Goal: Task Accomplishment & Management: Use online tool/utility

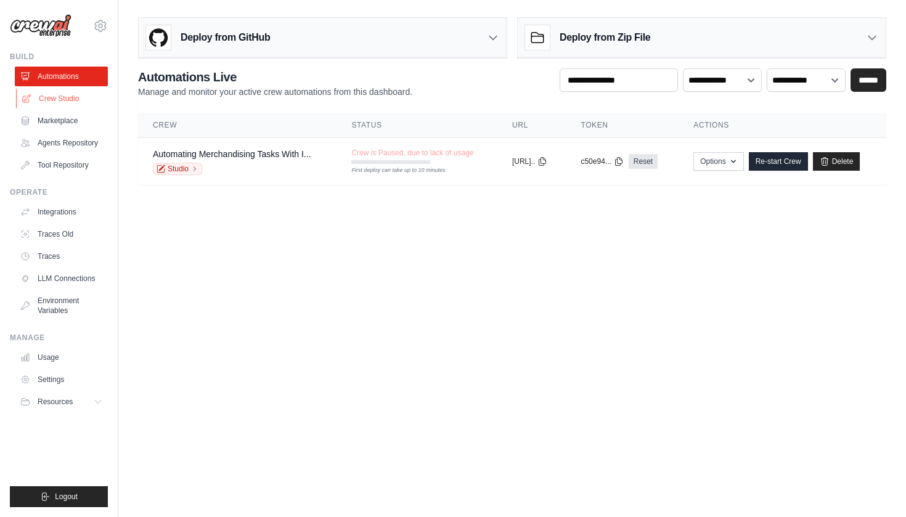
click at [71, 98] on link "Crew Studio" at bounding box center [62, 99] width 93 height 20
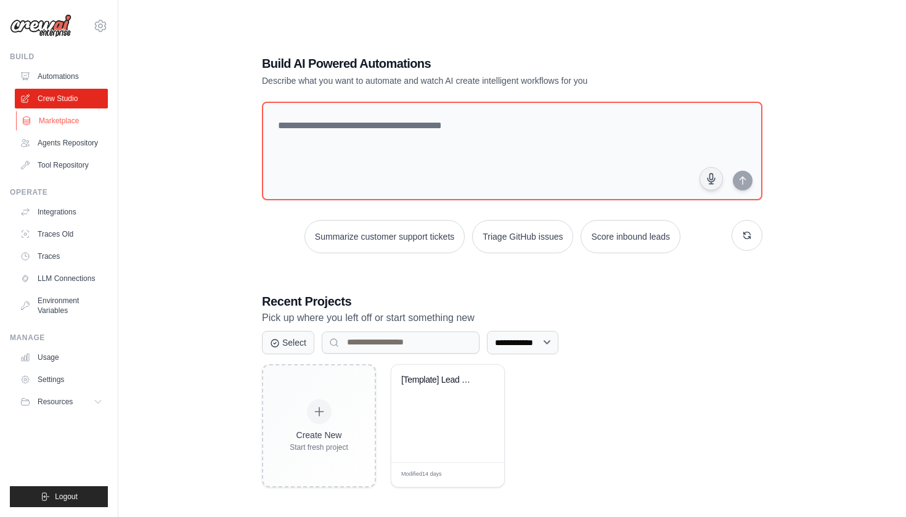
click at [62, 126] on link "Marketplace" at bounding box center [62, 121] width 93 height 20
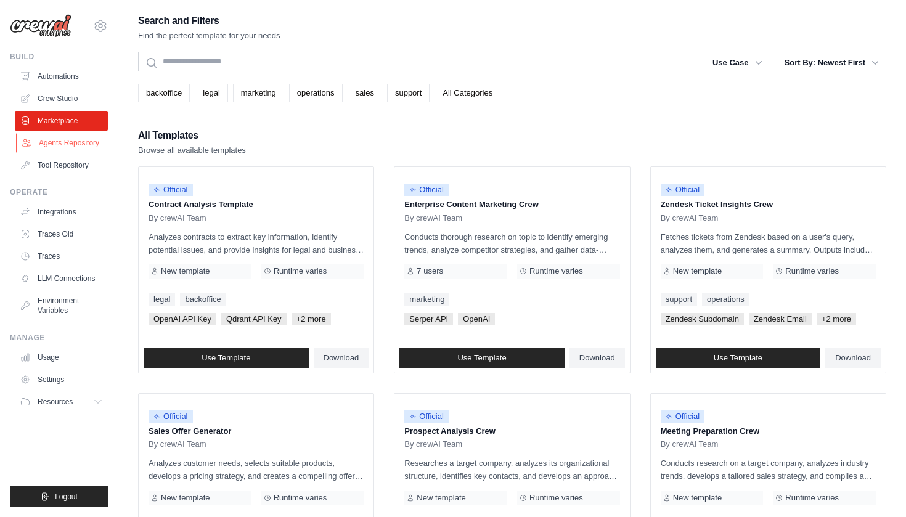
click at [76, 145] on link "Agents Repository" at bounding box center [62, 143] width 93 height 20
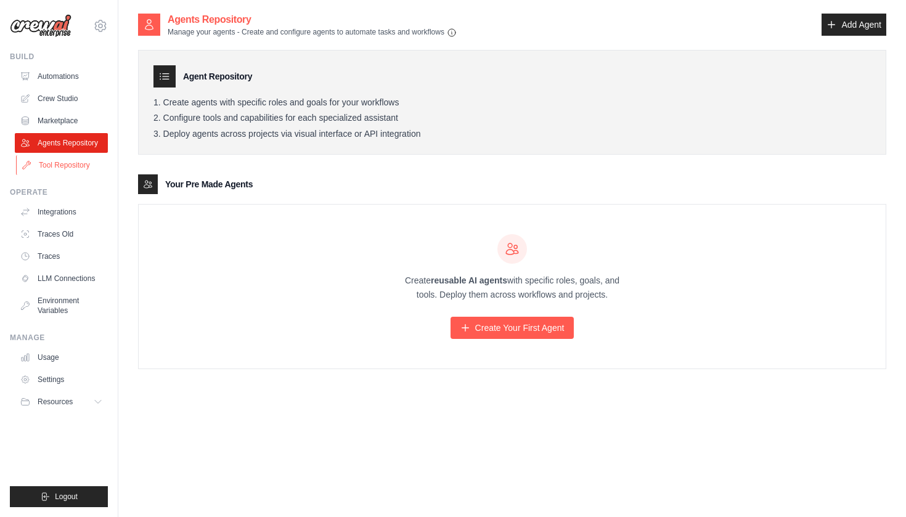
click at [69, 168] on link "Tool Repository" at bounding box center [62, 165] width 93 height 20
click at [65, 170] on link "Tool Repository" at bounding box center [62, 165] width 93 height 20
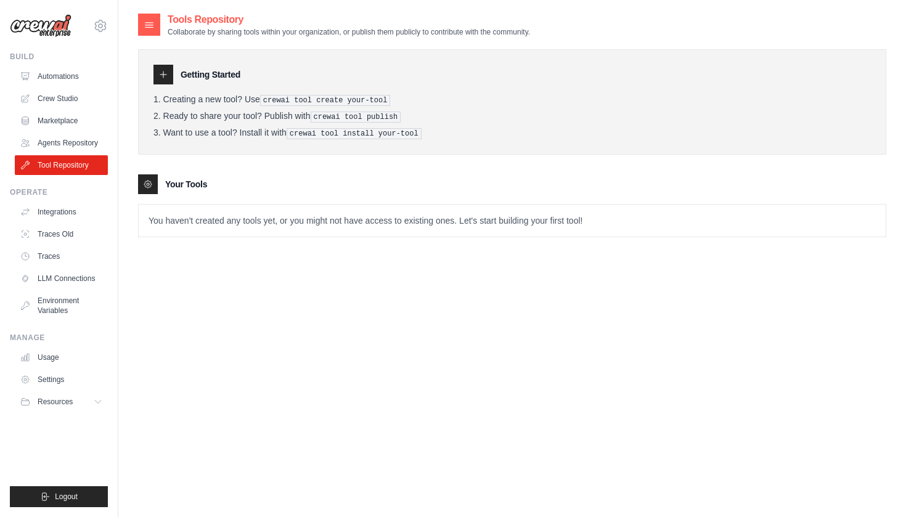
click at [60, 30] on img at bounding box center [41, 25] width 62 height 23
click at [103, 28] on icon at bounding box center [100, 25] width 15 height 15
click at [136, 78] on span "Settings" at bounding box center [152, 76] width 97 height 12
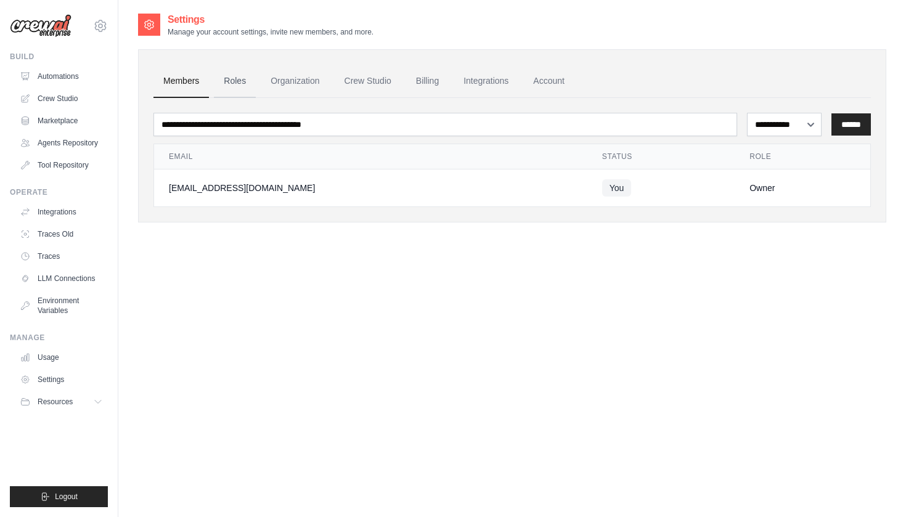
click at [240, 84] on link "Roles" at bounding box center [235, 81] width 42 height 33
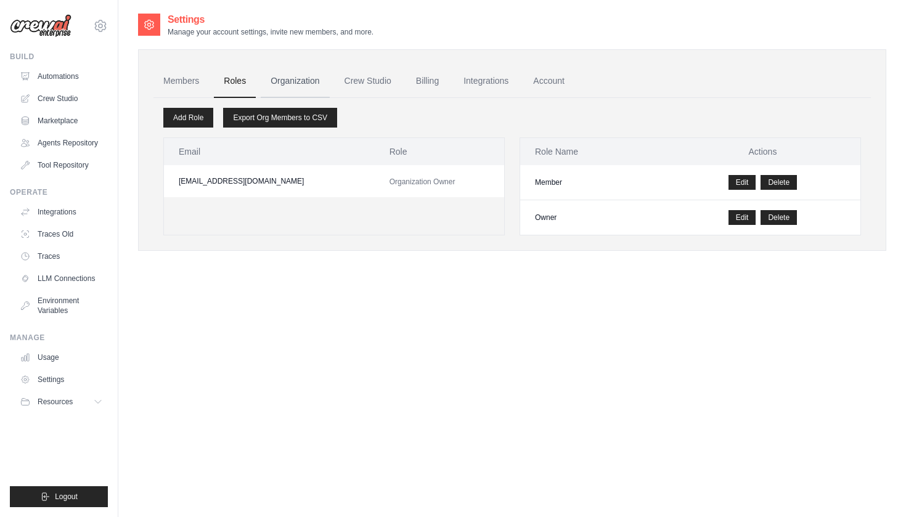
click at [309, 84] on link "Organization" at bounding box center [295, 81] width 68 height 33
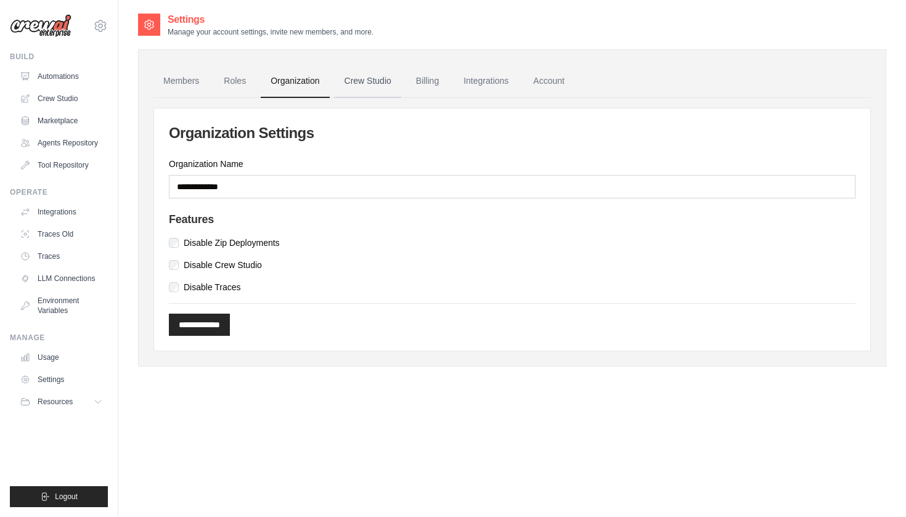
click at [383, 83] on link "Crew Studio" at bounding box center [368, 81] width 67 height 33
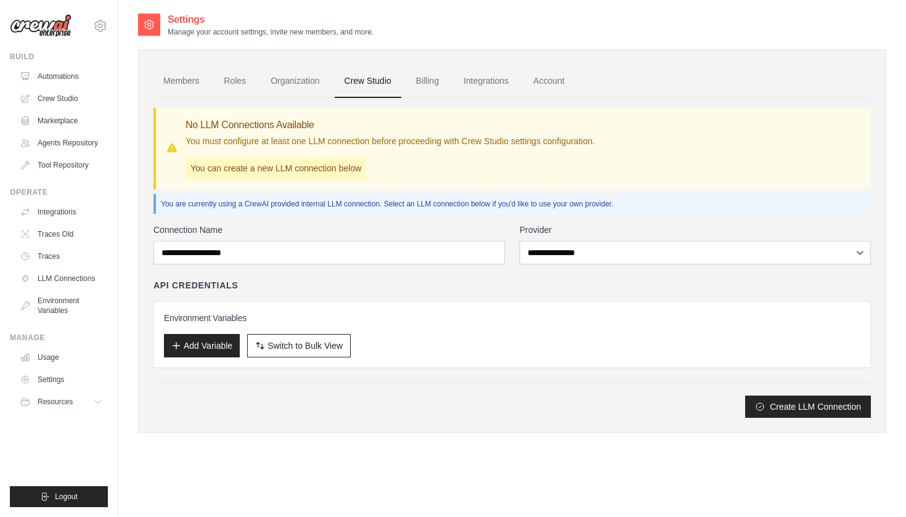
click at [452, 84] on ul "Members Roles Organization Crew Studio Billing Integrations Account" at bounding box center [511, 81] width 717 height 33
click at [440, 87] on link "Billing" at bounding box center [427, 81] width 43 height 33
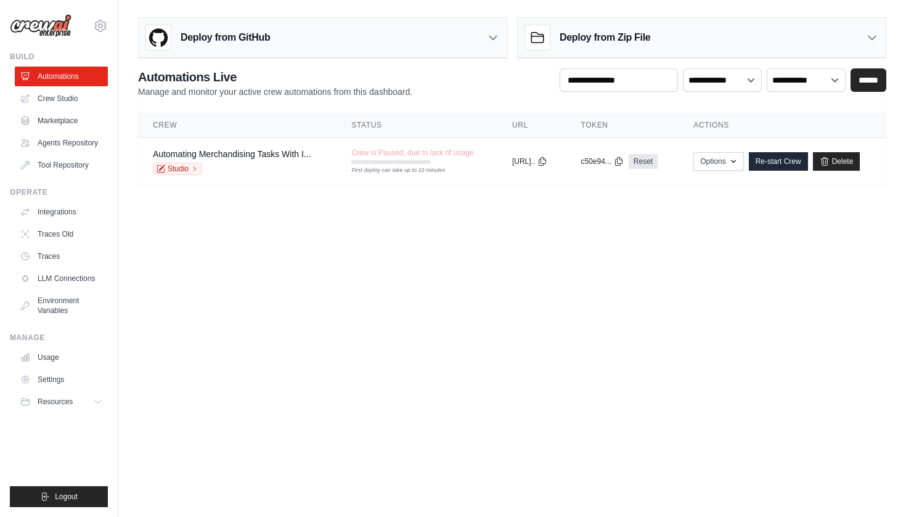
click at [272, 280] on body "[EMAIL_ADDRESS][DOMAIN_NAME] Settings Build Automations" at bounding box center [453, 258] width 906 height 517
click at [71, 99] on link "Crew Studio" at bounding box center [62, 99] width 93 height 20
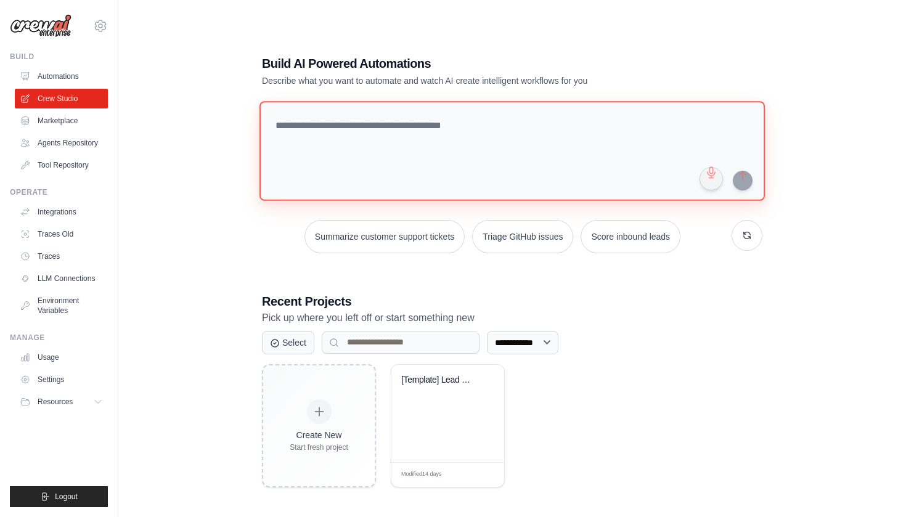
click at [424, 128] on textarea at bounding box center [511, 151] width 505 height 100
type textarea "*"
type textarea "**********"
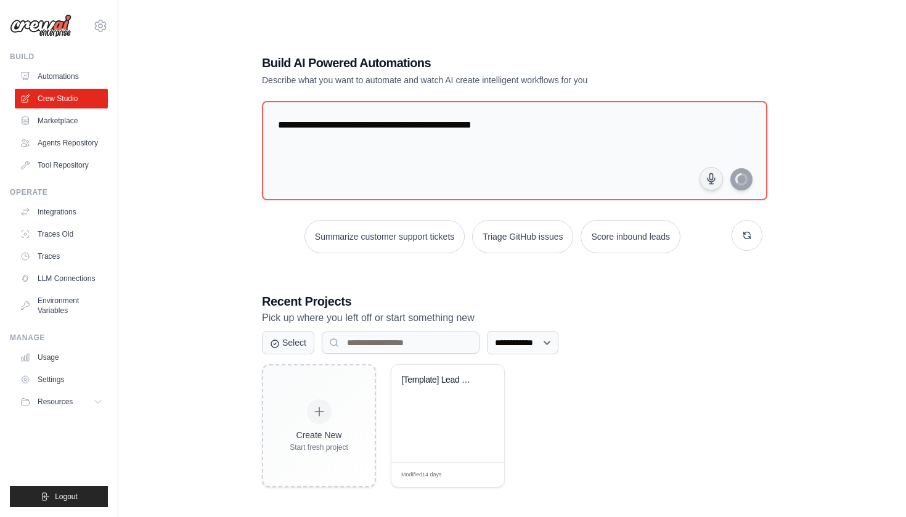
click at [200, 234] on div "**********" at bounding box center [512, 270] width 748 height 517
click at [63, 75] on link "Automations" at bounding box center [62, 77] width 93 height 20
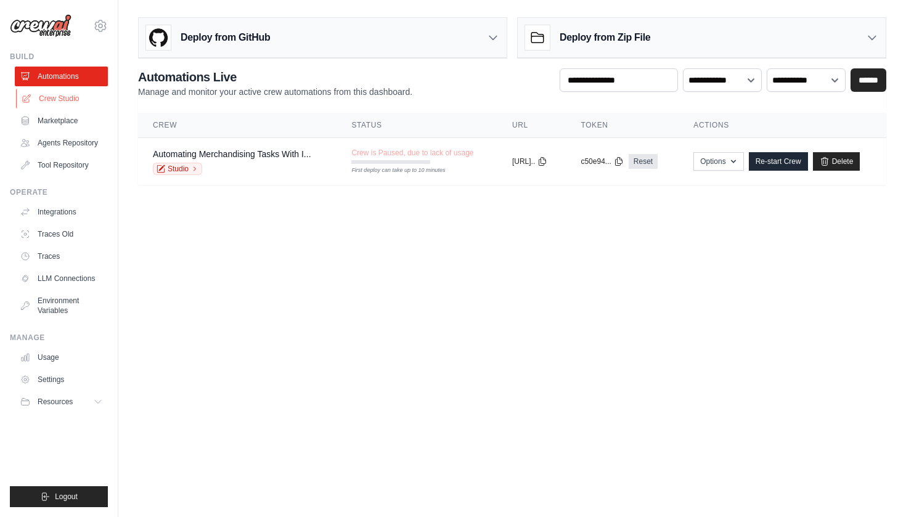
click at [79, 100] on link "Crew Studio" at bounding box center [62, 99] width 93 height 20
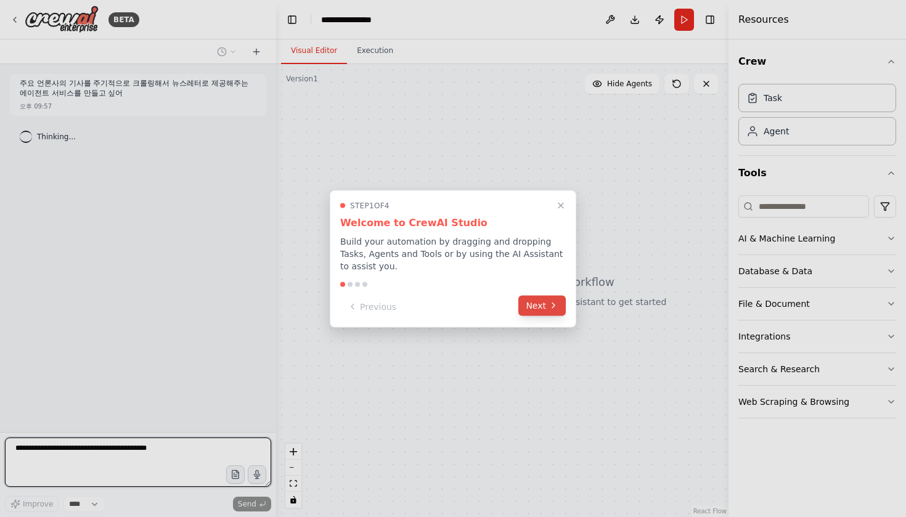
click at [537, 304] on button "Next" at bounding box center [541, 305] width 47 height 20
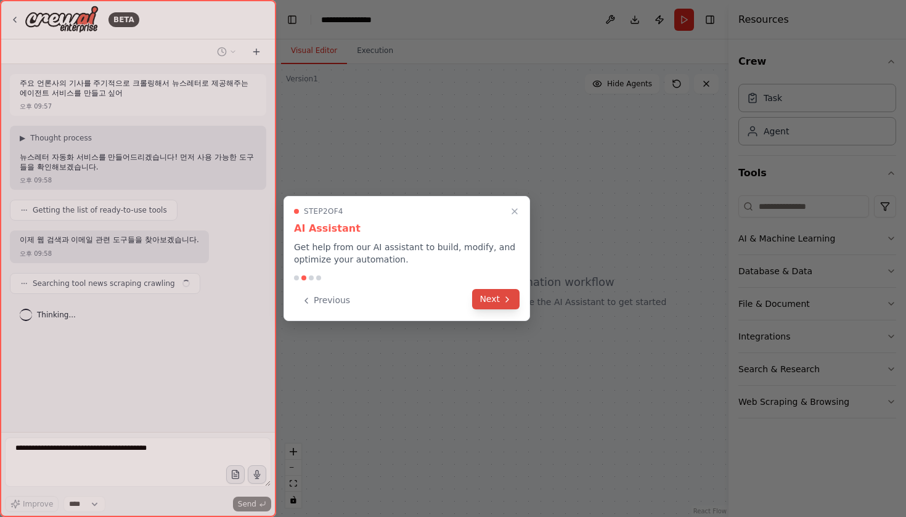
click at [497, 299] on button "Next" at bounding box center [495, 299] width 47 height 20
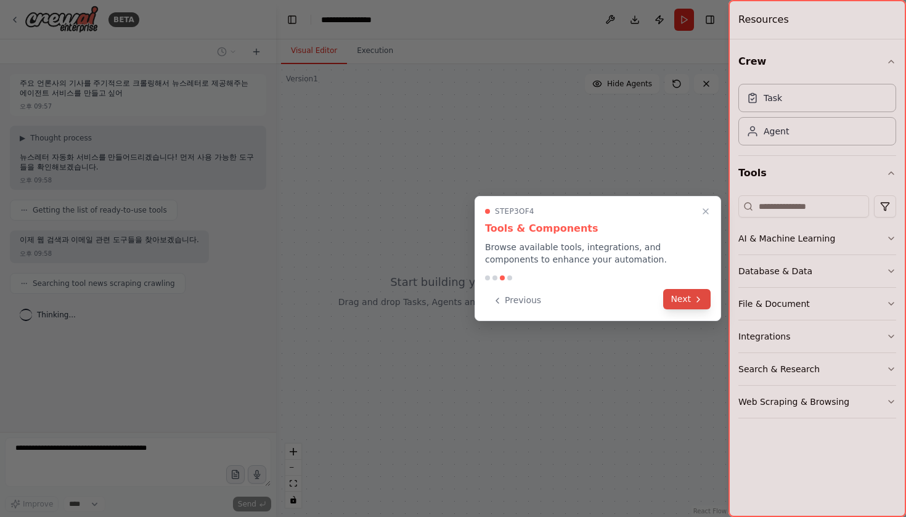
click at [694, 298] on icon at bounding box center [698, 299] width 10 height 10
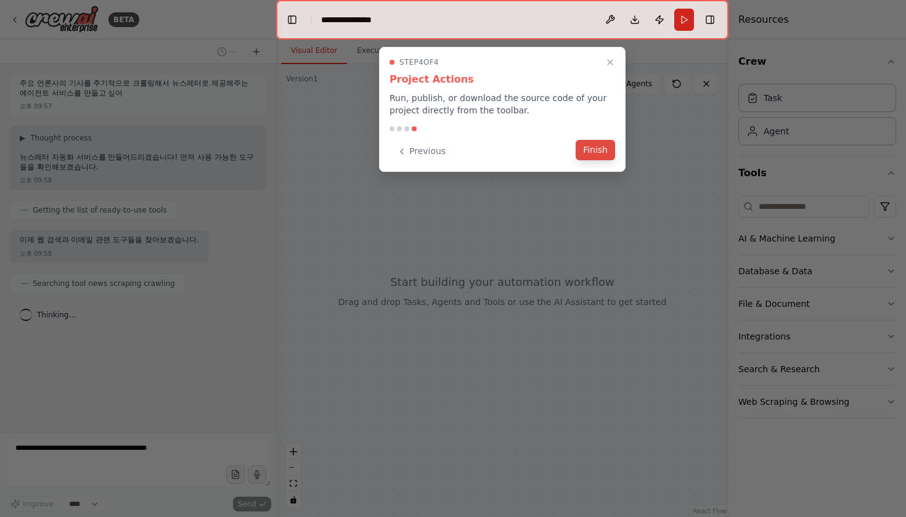
click at [602, 152] on button "Finish" at bounding box center [594, 150] width 39 height 20
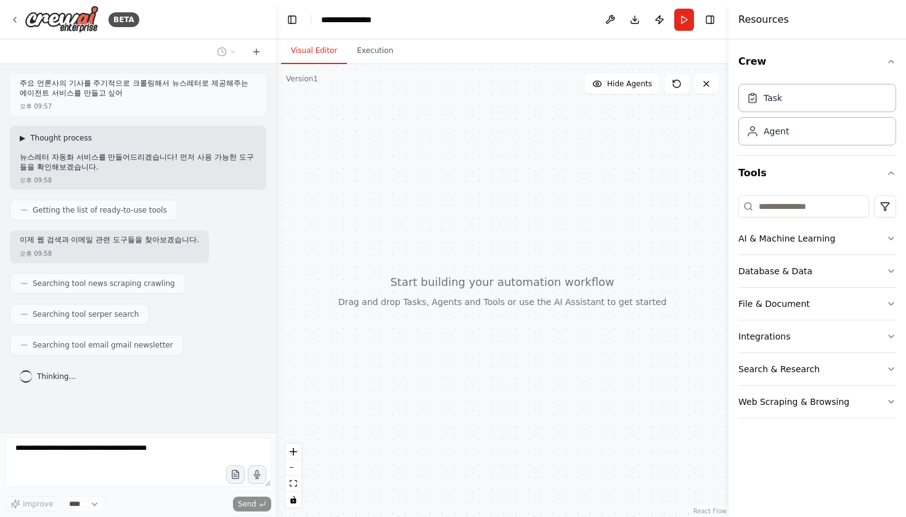
click at [22, 138] on span "▶" at bounding box center [23, 138] width 6 height 10
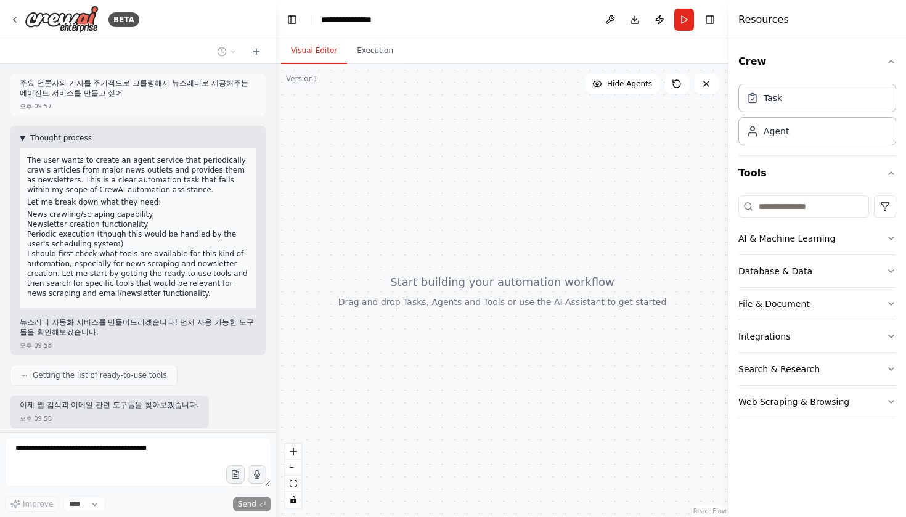
click at [23, 137] on span "▼" at bounding box center [23, 138] width 6 height 10
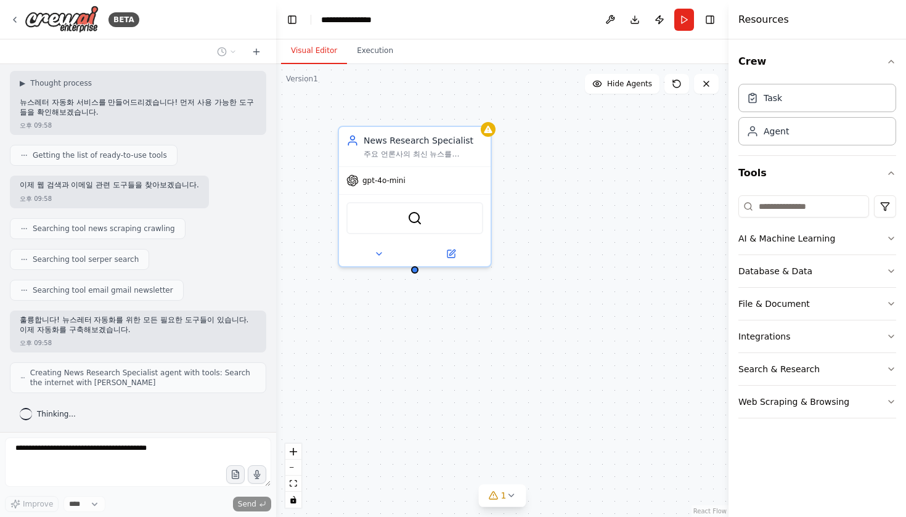
scroll to position [95, 0]
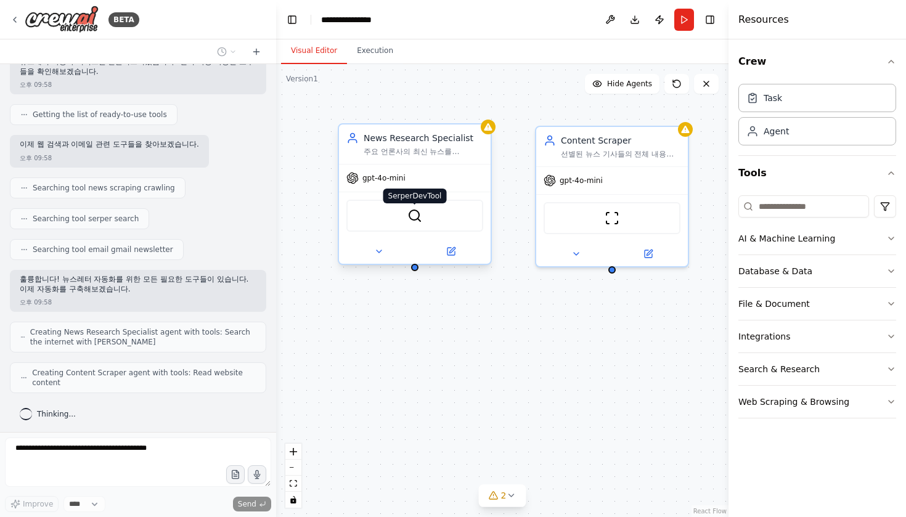
click at [421, 218] on img at bounding box center [414, 215] width 15 height 15
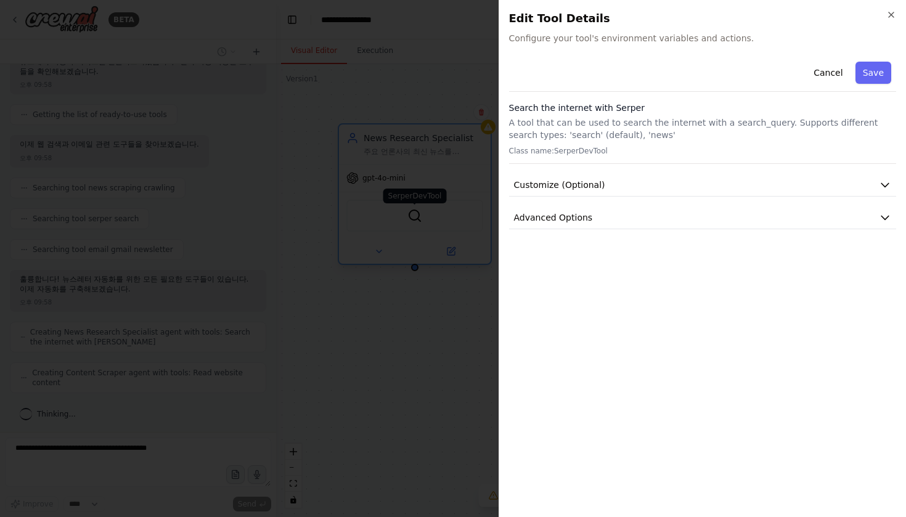
scroll to position [126, 0]
click at [887, 14] on icon "button" at bounding box center [891, 15] width 10 height 10
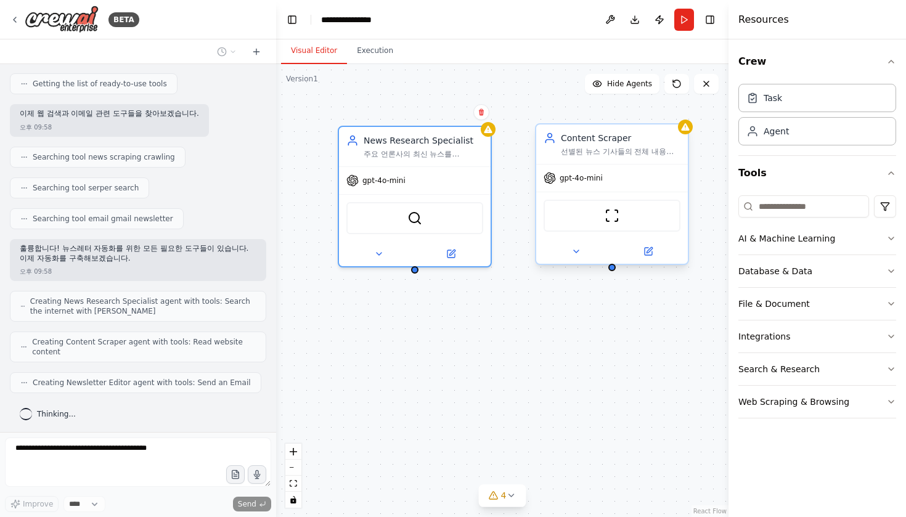
click at [610, 224] on div "ScrapeWebsiteTool" at bounding box center [611, 216] width 137 height 32
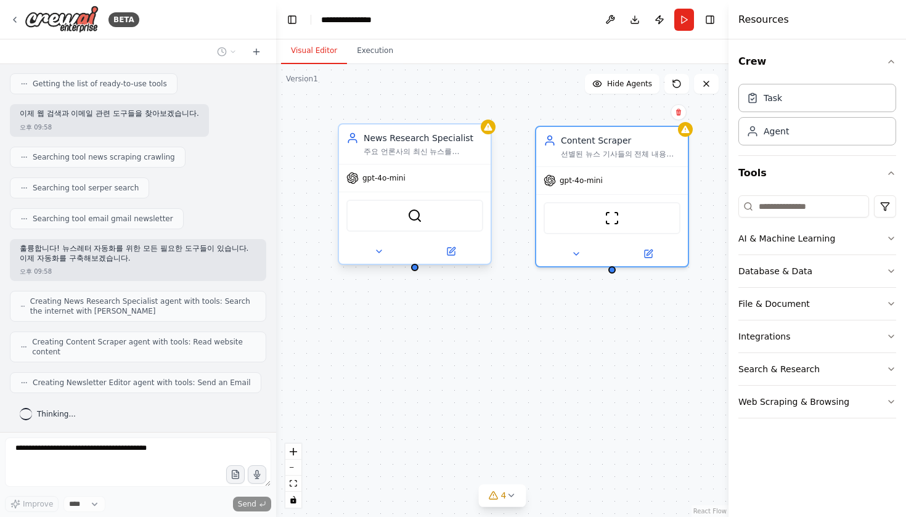
click at [414, 197] on div "SerperDevTool" at bounding box center [415, 215] width 152 height 47
click at [429, 154] on div "주요 언론사의 최신 뉴스를 {search_topics} 키워드로 검색하고 수집하여, 신뢰할 수 있는 뉴스 소스에서 중요한 기사들을 선별합니다." at bounding box center [423, 152] width 120 height 10
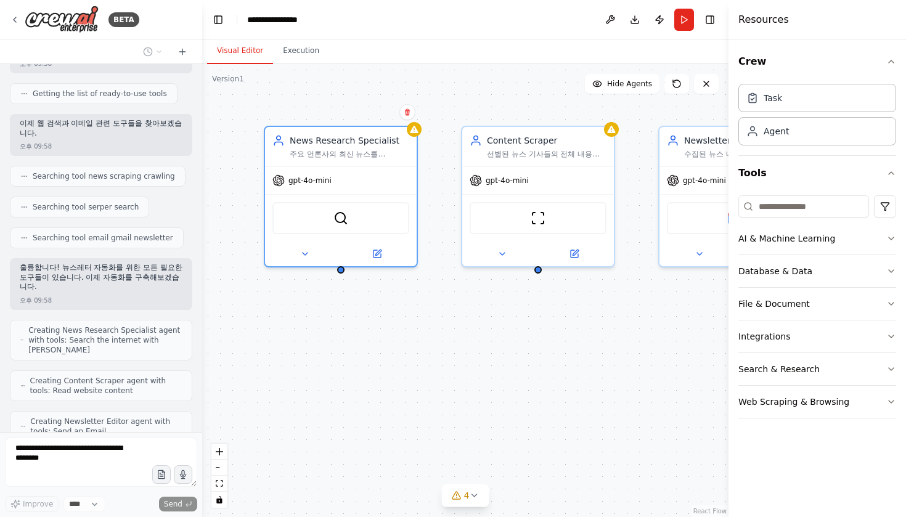
scroll to position [209, 0]
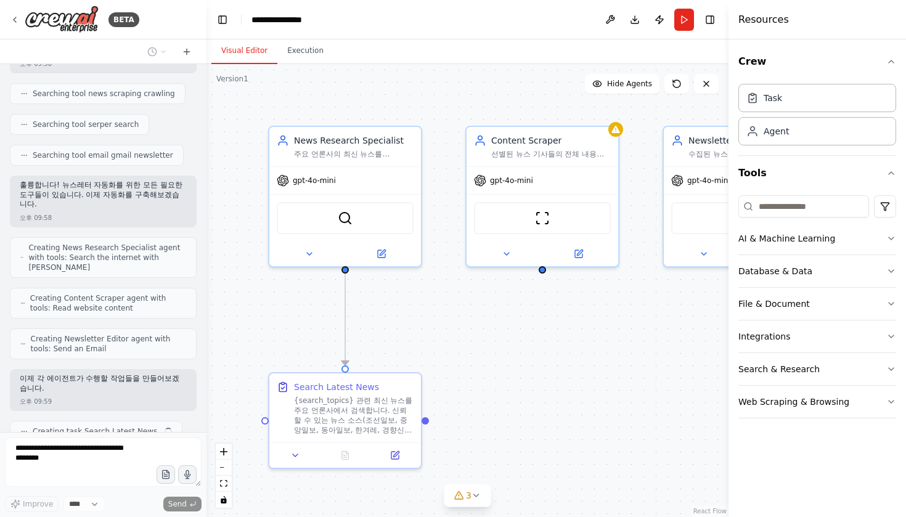
drag, startPoint x: 272, startPoint y: 92, endPoint x: 206, endPoint y: 102, distance: 67.4
click at [206, 102] on div "BETA 주요 언론사의 기사를 주기적으로 크롤링해서 뉴스레터로 제공해주는 에이전트 서비스를 만들고 싶어 오후 09:57 ▶ Thought pr…" at bounding box center [453, 258] width 906 height 517
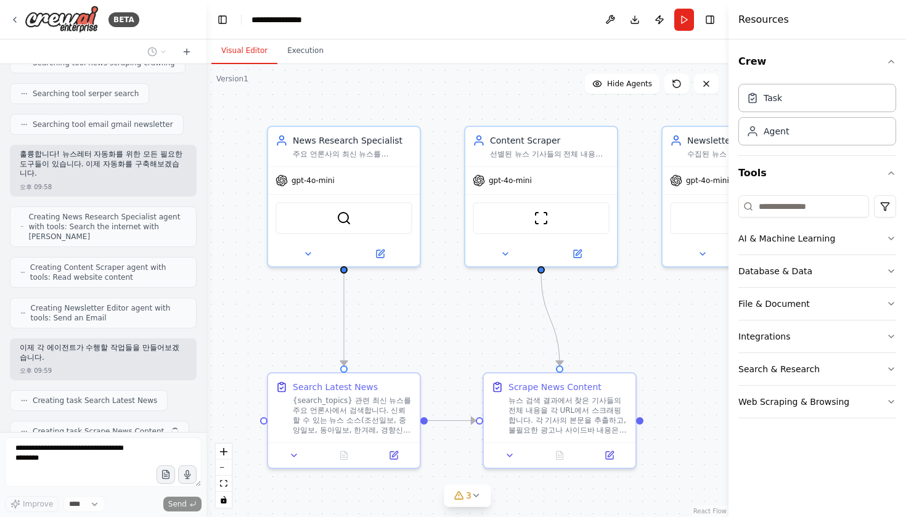
drag, startPoint x: 564, startPoint y: 341, endPoint x: 556, endPoint y: 341, distance: 7.4
click at [556, 341] on div ".deletable-edge-delete-btn { width: 20px; height: 20px; border: 0px solid #ffff…" at bounding box center [467, 290] width 522 height 453
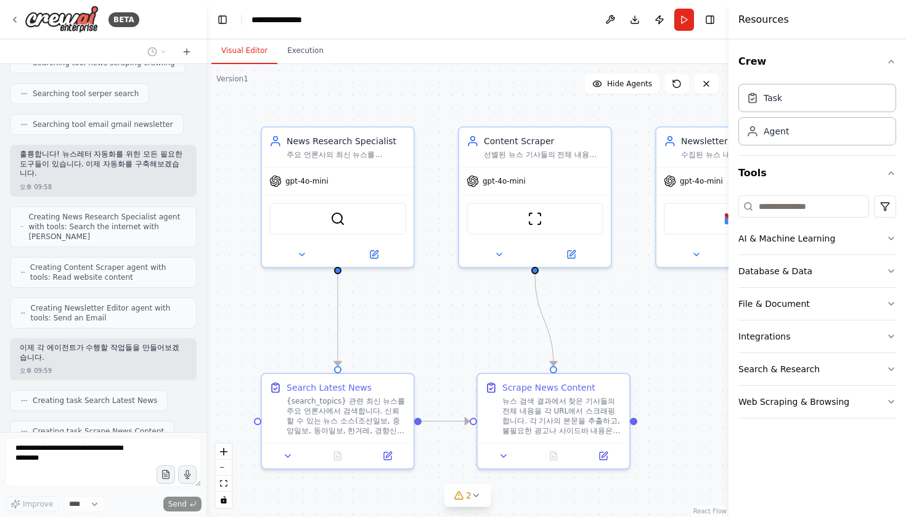
drag, startPoint x: 641, startPoint y: 309, endPoint x: 632, endPoint y: 310, distance: 8.6
click at [633, 310] on div ".deletable-edge-delete-btn { width: 20px; height: 20px; border: 0px solid #ffff…" at bounding box center [467, 290] width 522 height 453
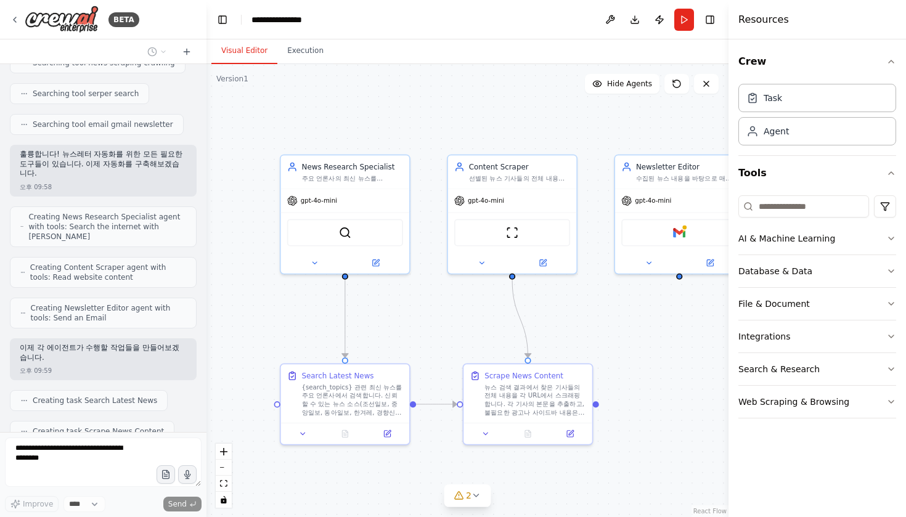
drag, startPoint x: 623, startPoint y: 335, endPoint x: 591, endPoint y: 335, distance: 31.4
click at [591, 335] on div ".deletable-edge-delete-btn { width: 20px; height: 20px; border: 0px solid #ffff…" at bounding box center [467, 290] width 522 height 453
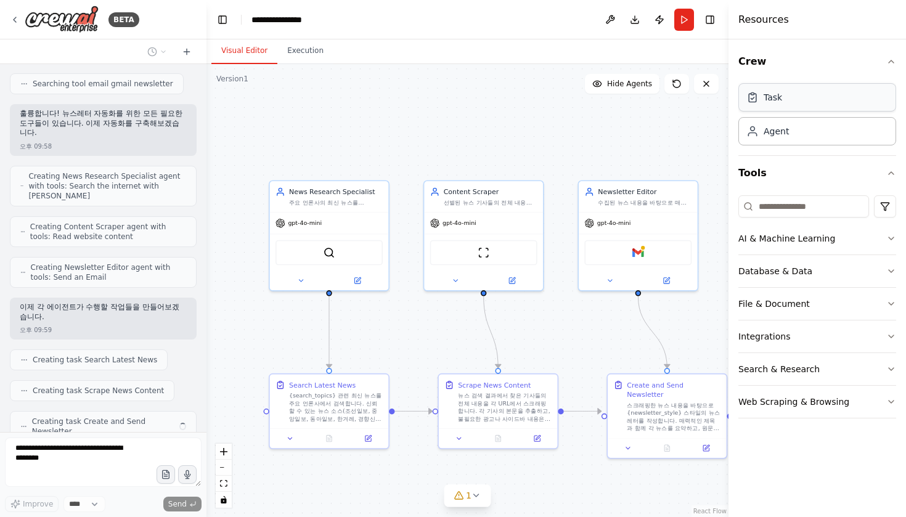
scroll to position [270, 0]
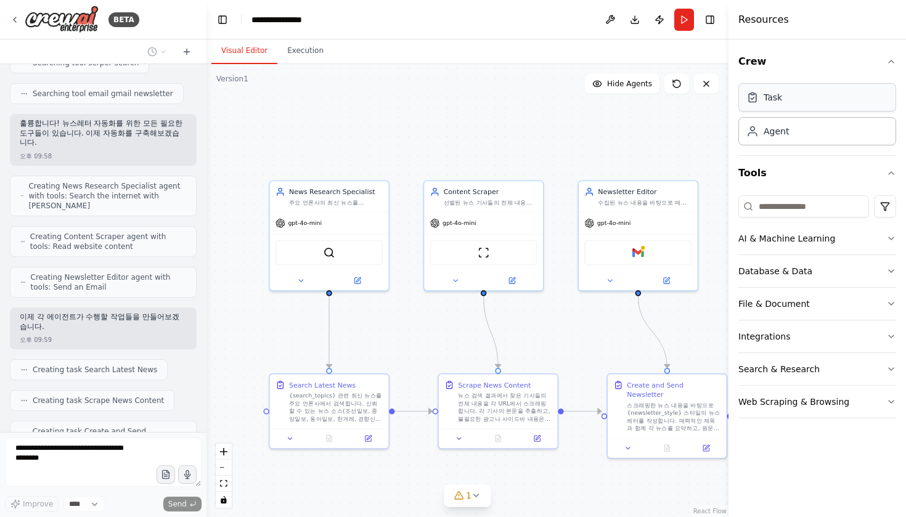
click at [803, 105] on div "Task" at bounding box center [817, 97] width 158 height 28
click at [822, 92] on div "Task" at bounding box center [817, 97] width 158 height 28
click at [787, 140] on div "Agent" at bounding box center [817, 130] width 158 height 28
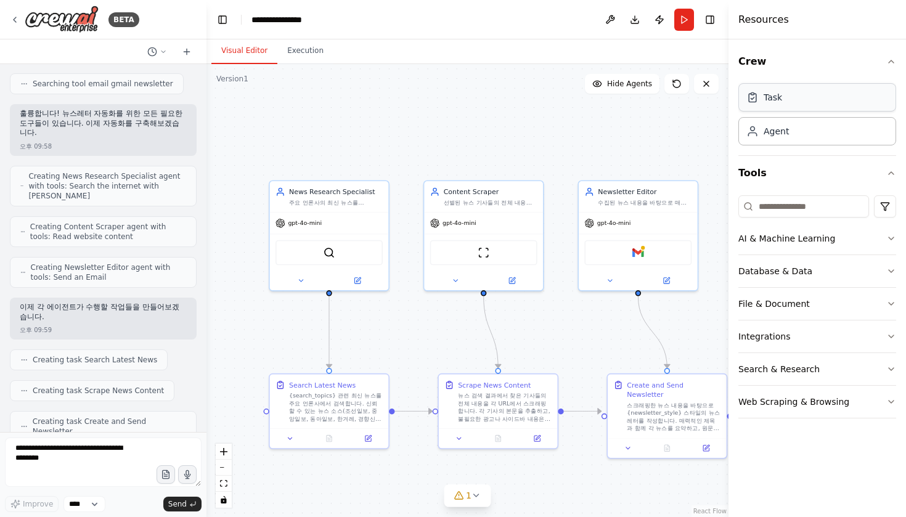
click at [804, 90] on div "Task" at bounding box center [817, 97] width 158 height 28
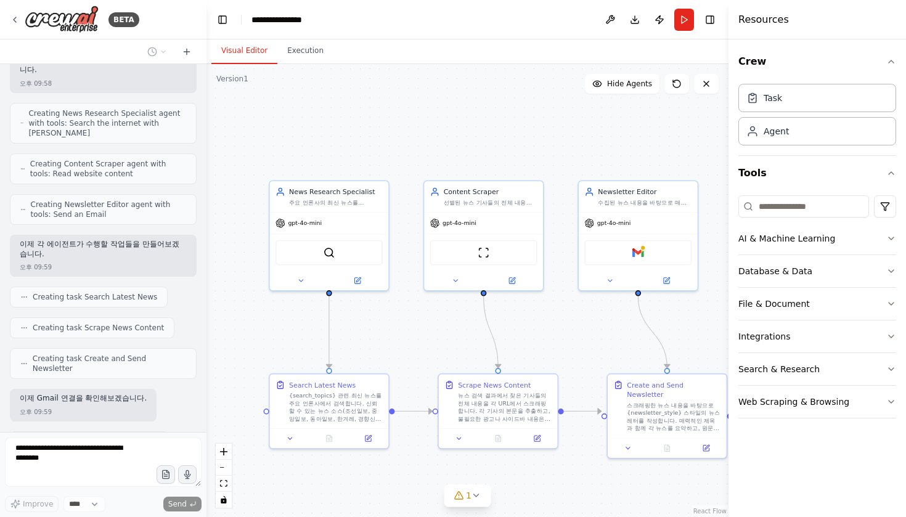
click at [801, 151] on div "Task Agent" at bounding box center [817, 117] width 158 height 76
click at [805, 127] on div "Agent" at bounding box center [817, 130] width 158 height 28
click at [892, 240] on icon "button" at bounding box center [891, 238] width 10 height 10
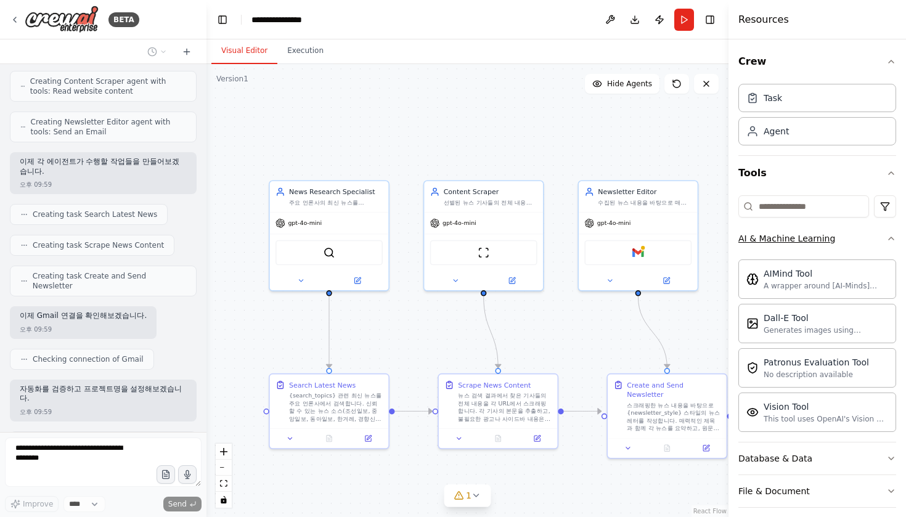
scroll to position [416, 0]
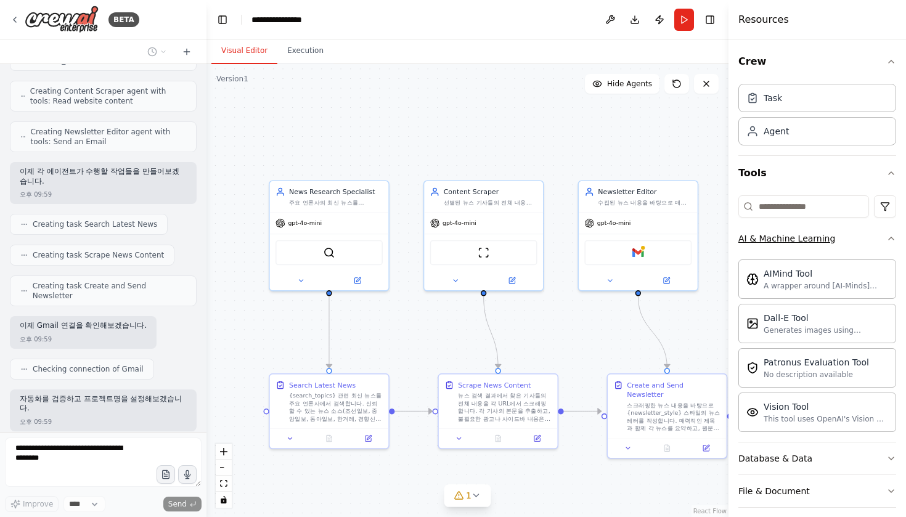
click at [891, 240] on icon "button" at bounding box center [891, 238] width 10 height 10
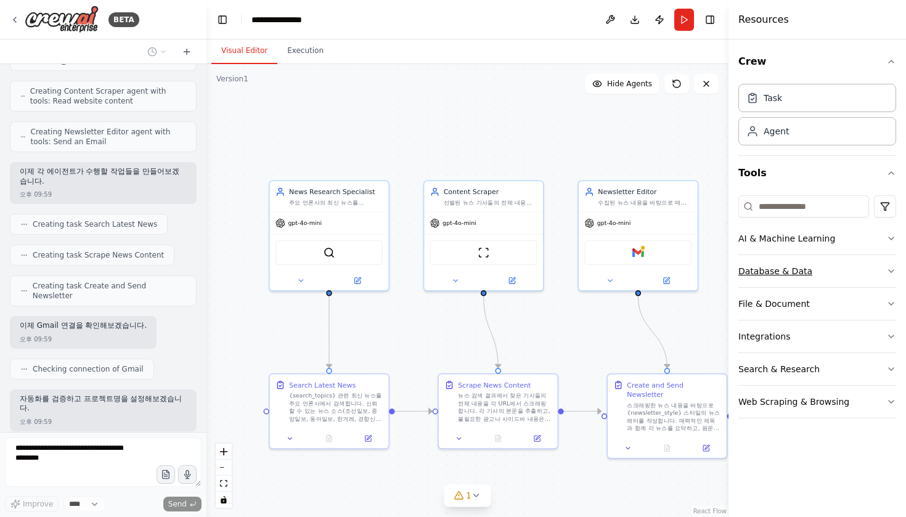
click at [889, 274] on icon "button" at bounding box center [891, 271] width 10 height 10
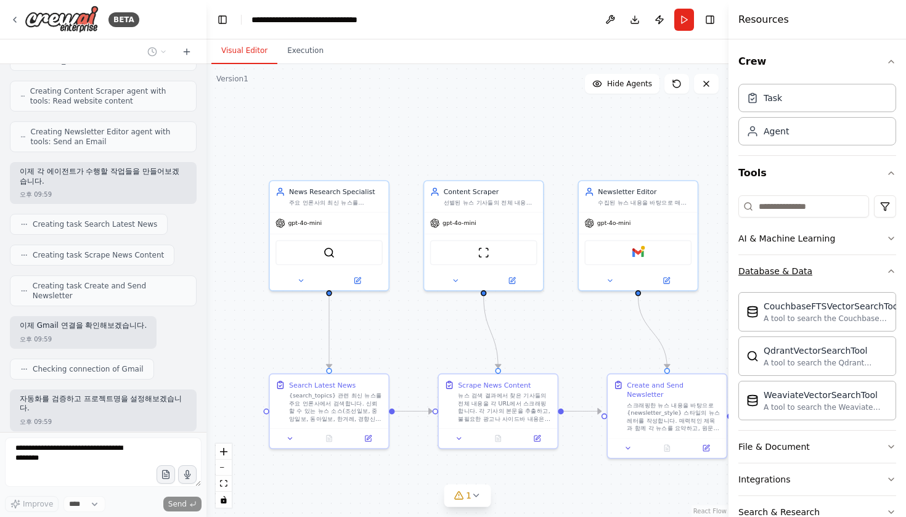
scroll to position [456, 0]
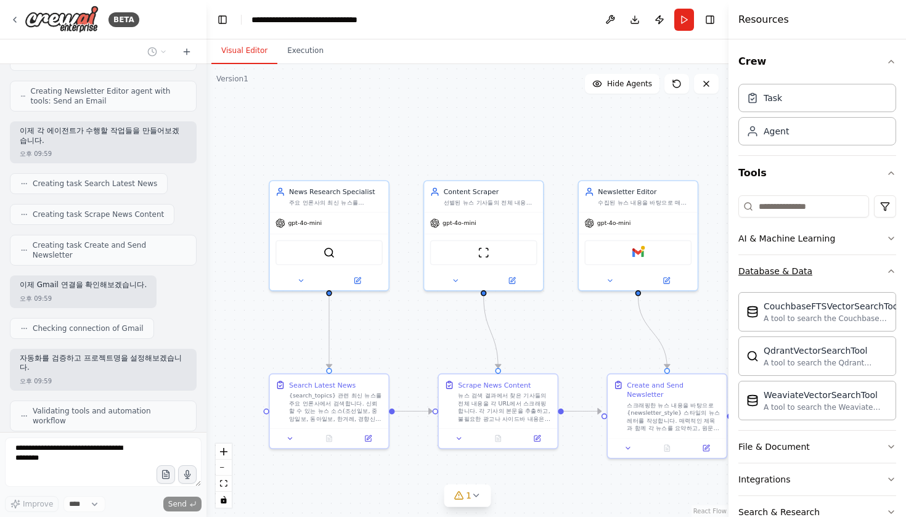
click at [888, 274] on icon "button" at bounding box center [891, 271] width 10 height 10
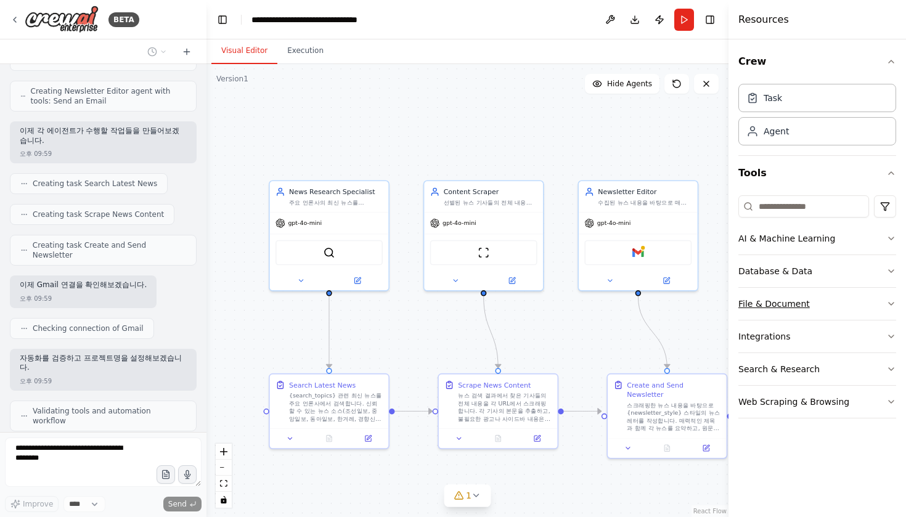
click at [883, 304] on button "File & Document" at bounding box center [817, 304] width 158 height 32
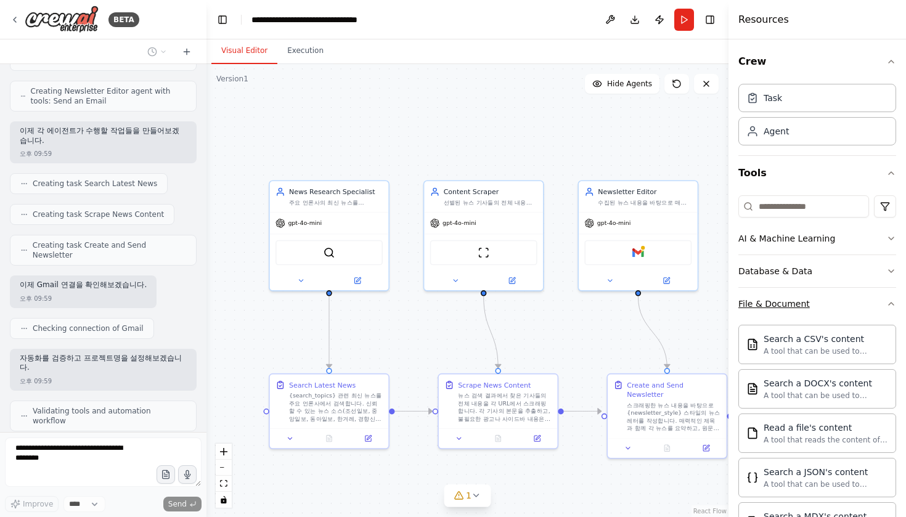
click at [889, 304] on icon "button" at bounding box center [890, 303] width 5 height 2
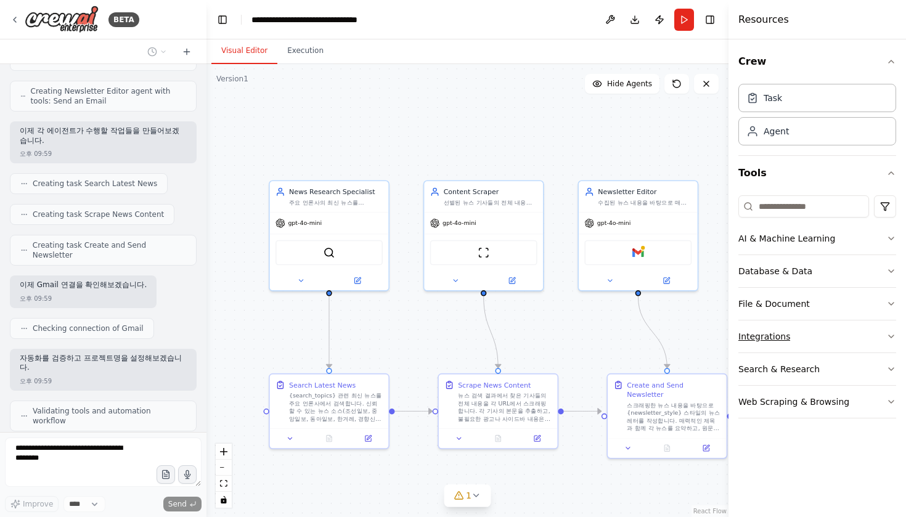
click at [889, 337] on icon "button" at bounding box center [891, 336] width 10 height 10
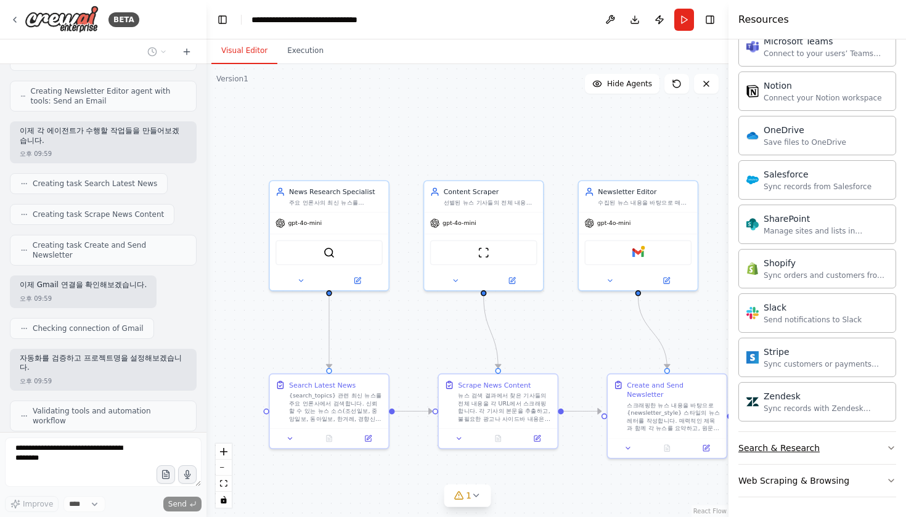
scroll to position [907, 0]
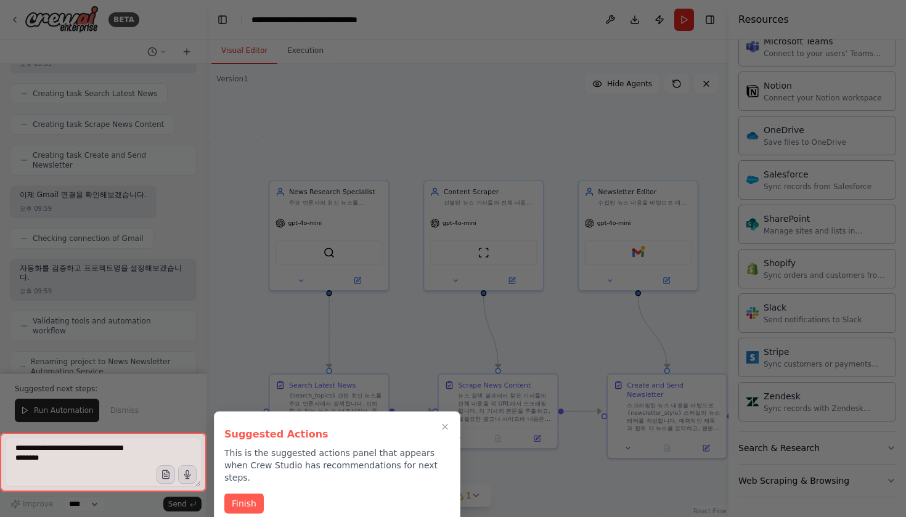
click at [872, 449] on div at bounding box center [453, 258] width 906 height 517
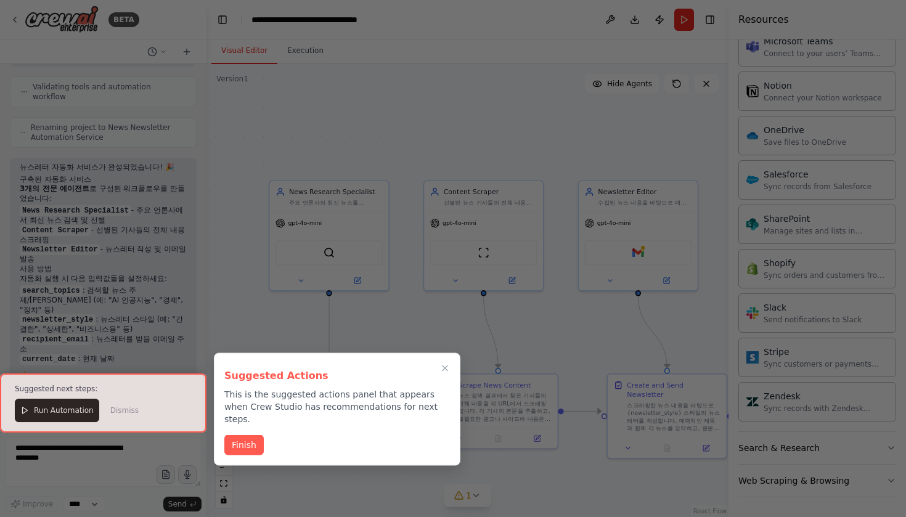
scroll to position [790, 0]
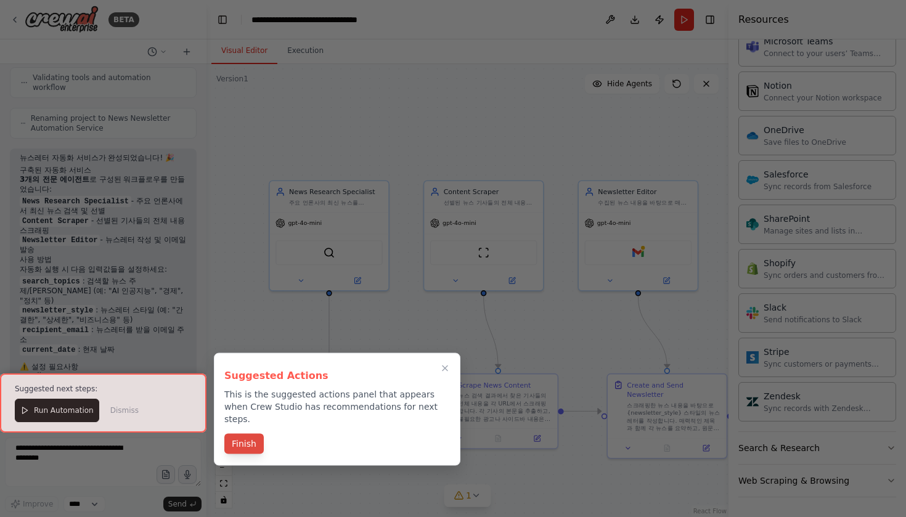
click at [254, 434] on button "Finish" at bounding box center [243, 444] width 39 height 20
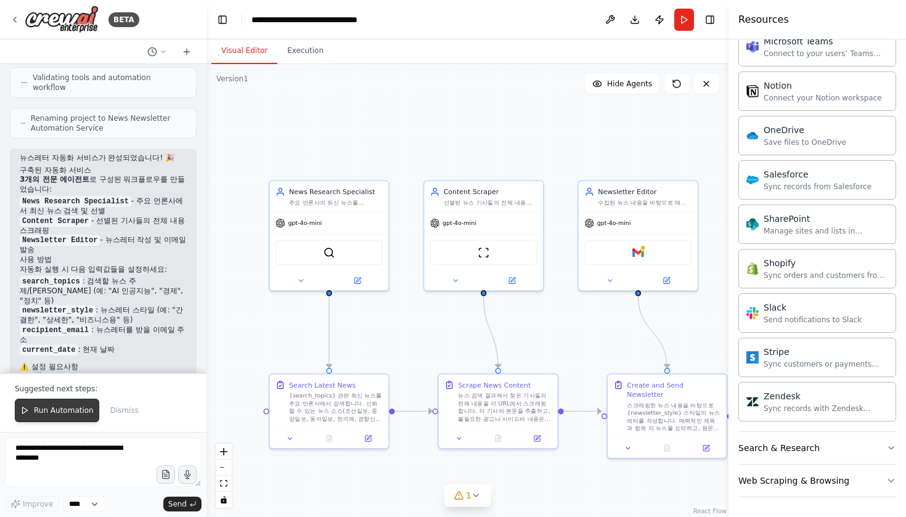
click at [71, 416] on button "Run Automation" at bounding box center [57, 410] width 84 height 23
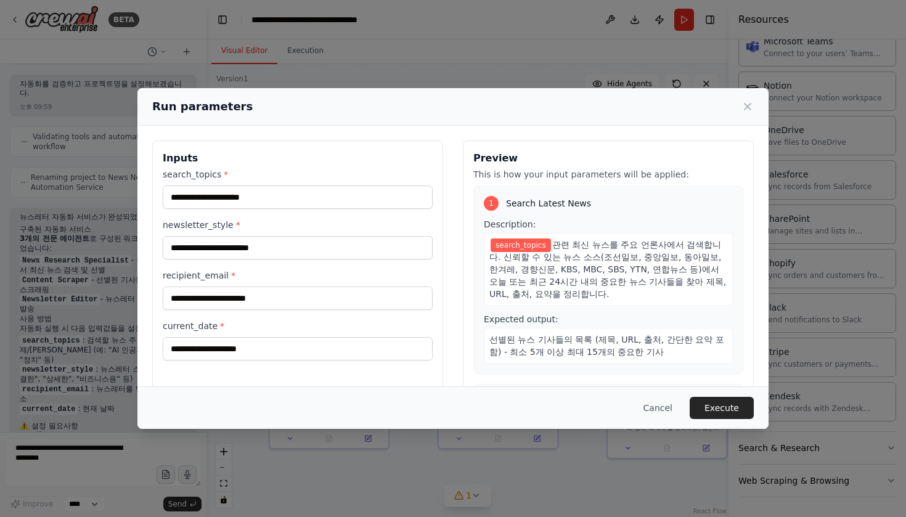
scroll to position [0, 0]
click at [280, 201] on input "search_topics *" at bounding box center [298, 196] width 270 height 23
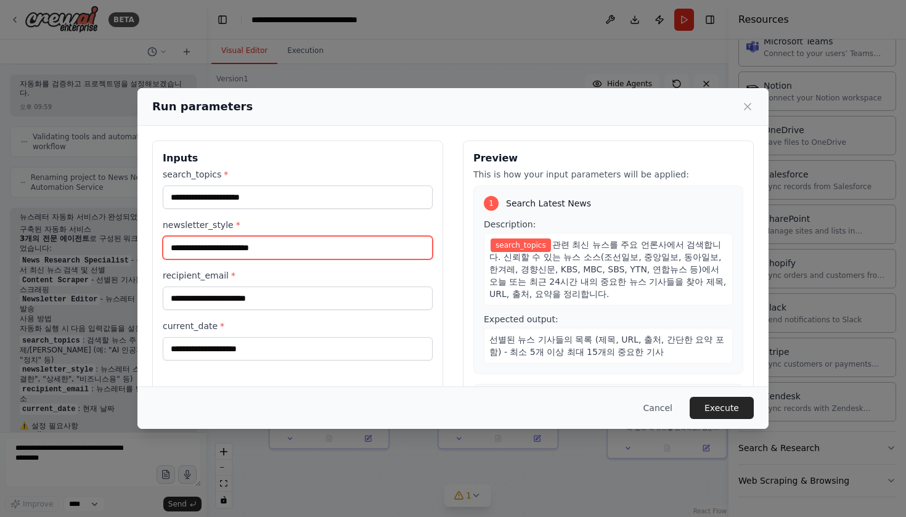
click at [266, 258] on input "newsletter_style *" at bounding box center [298, 247] width 270 height 23
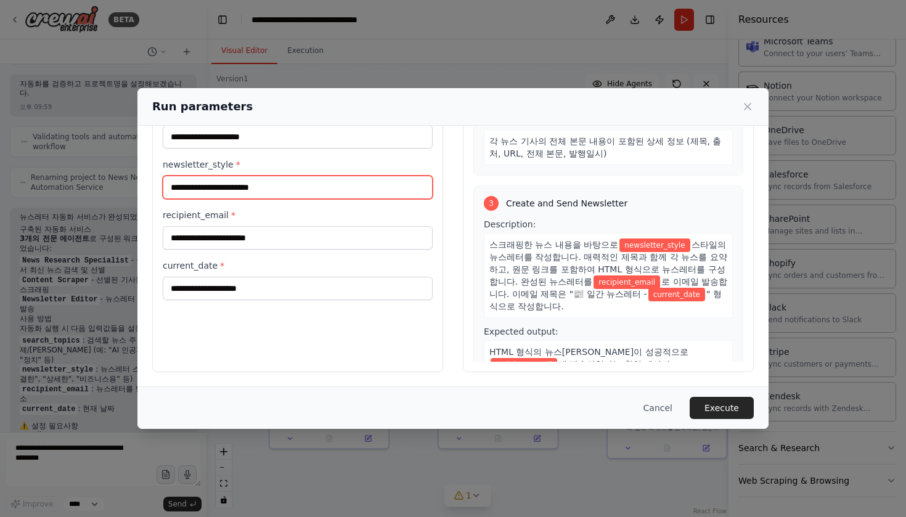
scroll to position [60, 0]
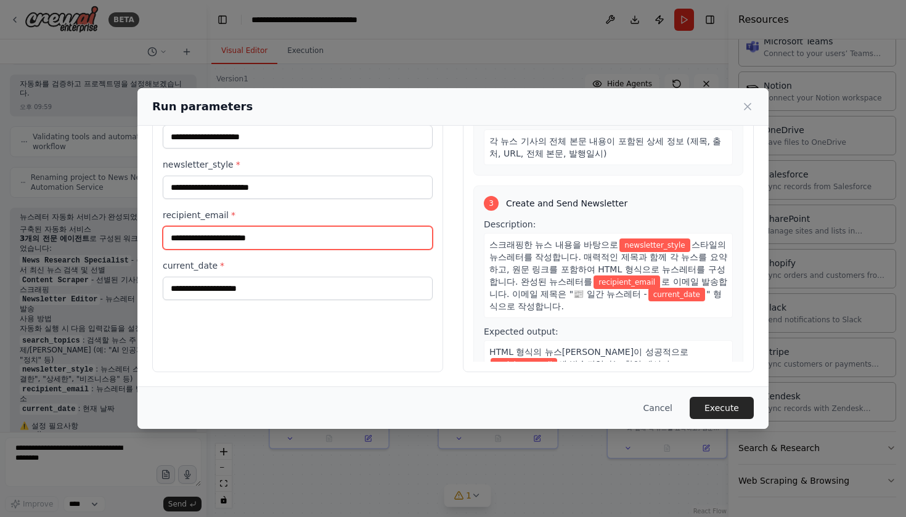
click at [262, 233] on input "recipient_email *" at bounding box center [298, 237] width 270 height 23
click at [407, 314] on div "Inputs search_topics * newsletter_style * recipient_email * current_date *" at bounding box center [297, 226] width 291 height 292
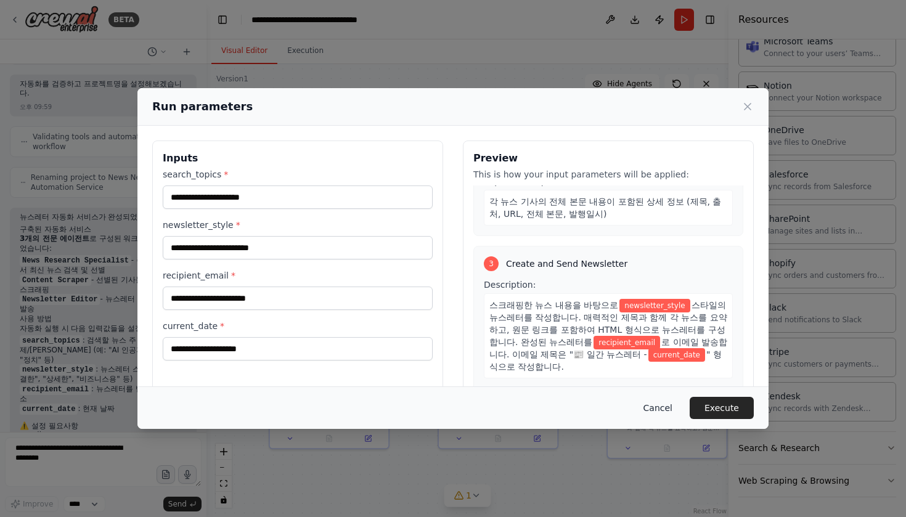
scroll to position [0, 0]
click at [664, 412] on button "Cancel" at bounding box center [657, 408] width 49 height 22
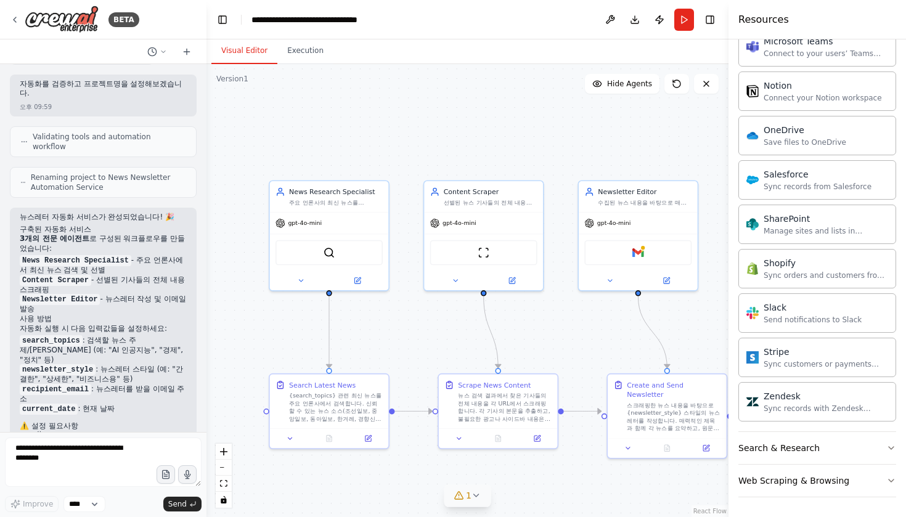
click at [466, 493] on div "1" at bounding box center [462, 495] width 18 height 12
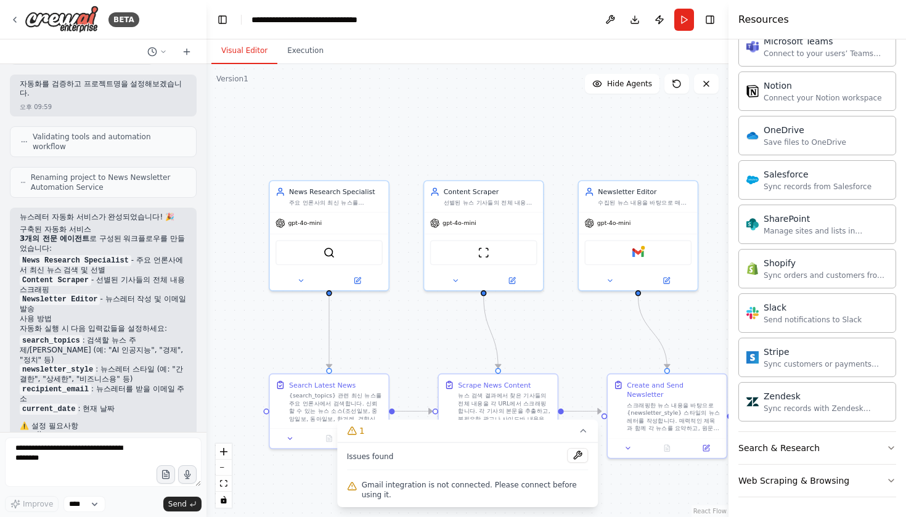
click at [389, 486] on span "Gmail integration is not connected. Please connect before using it." at bounding box center [475, 490] width 227 height 20
click at [573, 451] on button at bounding box center [577, 455] width 21 height 15
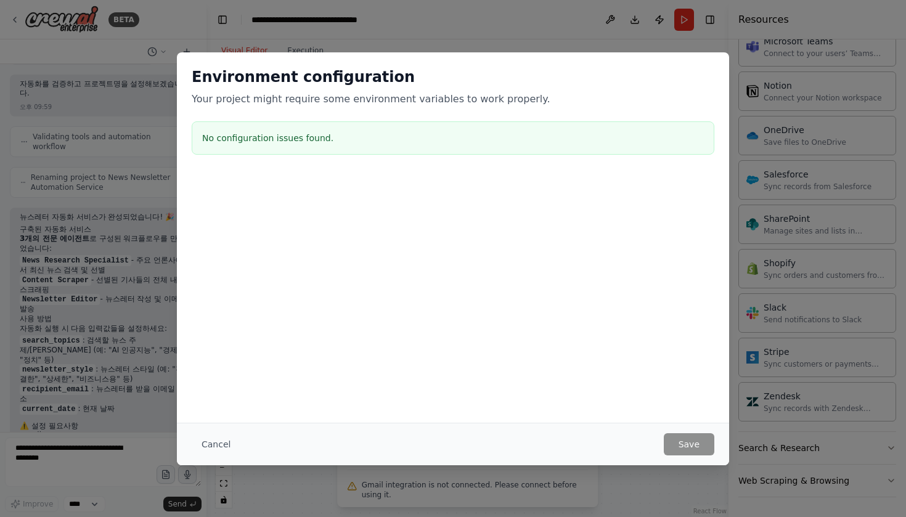
click at [237, 138] on h3 "No configuration issues found." at bounding box center [452, 138] width 501 height 12
click at [209, 447] on button "Cancel" at bounding box center [216, 444] width 49 height 22
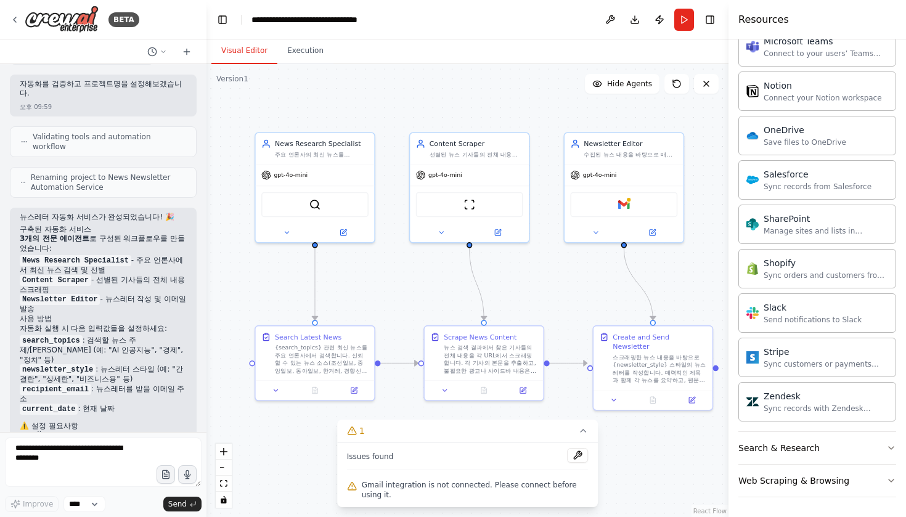
drag, startPoint x: 440, startPoint y: 327, endPoint x: 426, endPoint y: 273, distance: 56.2
click at [426, 273] on div ".deletable-edge-delete-btn { width: 20px; height: 20px; border: 0px solid #ffff…" at bounding box center [467, 290] width 522 height 453
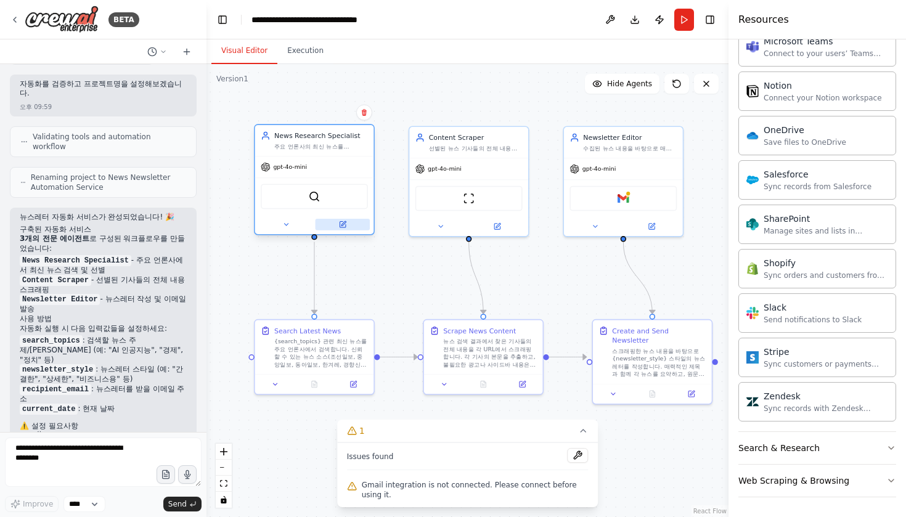
click at [330, 219] on button at bounding box center [342, 225] width 55 height 12
click at [286, 226] on icon at bounding box center [286, 225] width 8 height 8
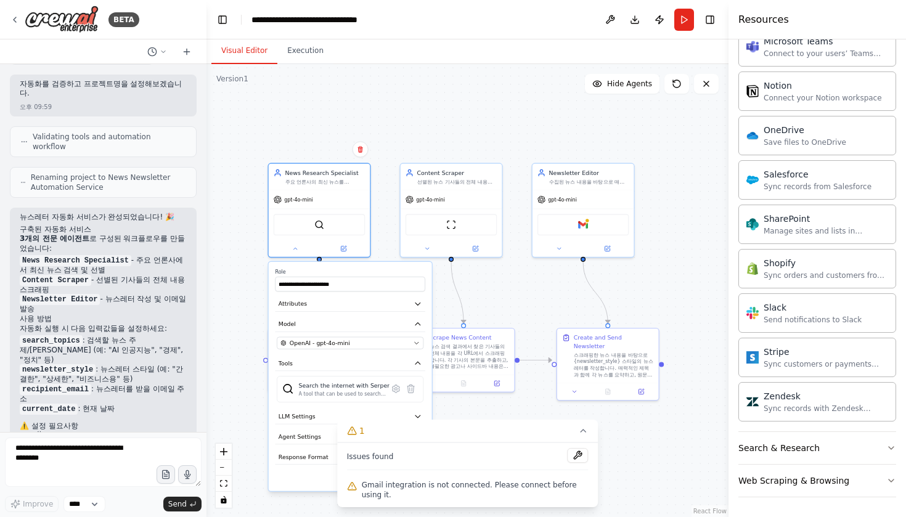
click at [384, 242] on div ".deletable-edge-delete-btn { width: 20px; height: 20px; border: 0px solid #ffff…" at bounding box center [467, 290] width 522 height 453
click at [254, 317] on div ".deletable-edge-delete-btn { width: 20px; height: 20px; border: 0px solid #ffff…" at bounding box center [467, 290] width 522 height 453
click at [293, 256] on div "**********" at bounding box center [318, 210] width 103 height 95
click at [298, 251] on icon at bounding box center [295, 247] width 7 height 7
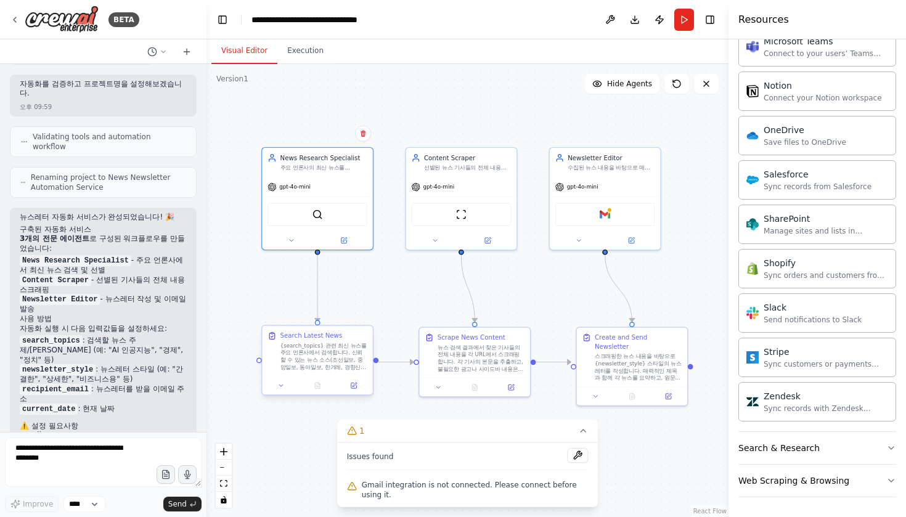
click at [343, 346] on div "{search_topics} 관련 최신 뉴스를 주요 언론사에서 검색합니다. 신뢰할 수 있는 뉴스 소스(조선일보, 중앙일보, 동아일보, 한겨레,…" at bounding box center [323, 356] width 87 height 29
click at [635, 91] on button "Hide Agents" at bounding box center [622, 84] width 75 height 20
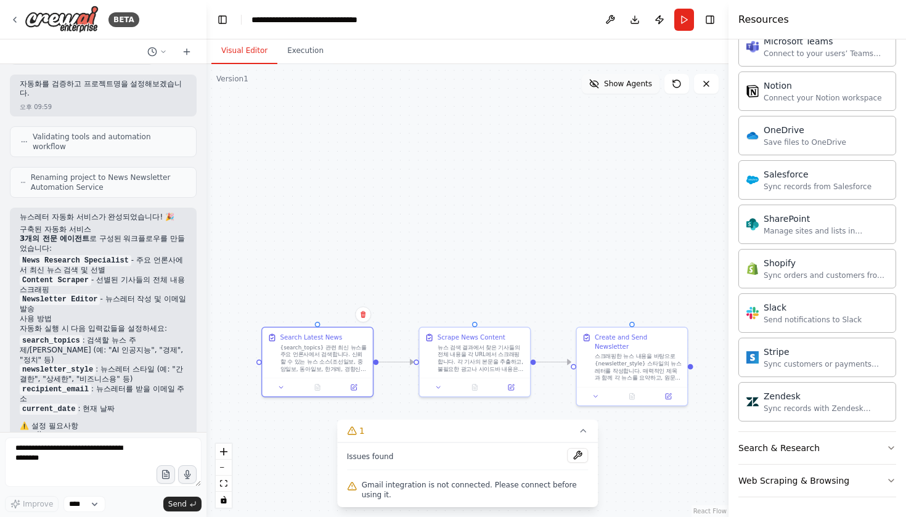
click at [635, 86] on span "Show Agents" at bounding box center [628, 84] width 48 height 10
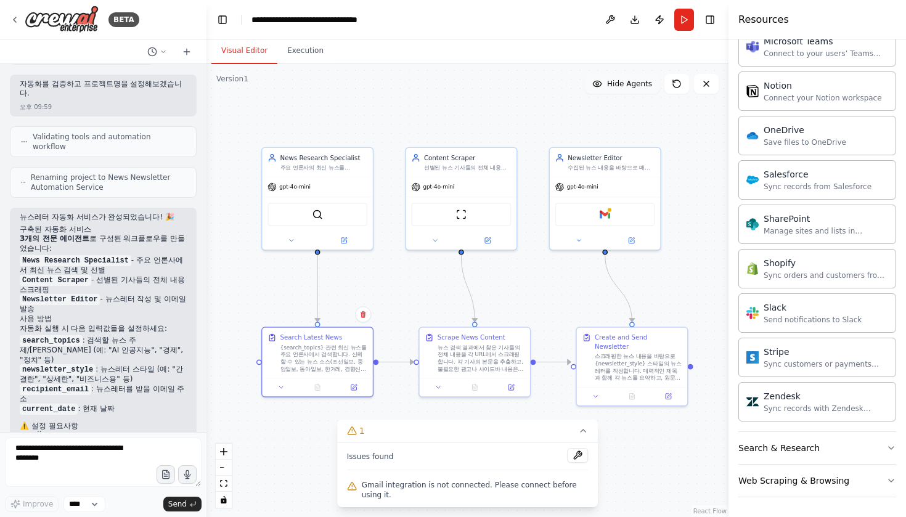
click at [635, 86] on span "Hide Agents" at bounding box center [629, 84] width 45 height 10
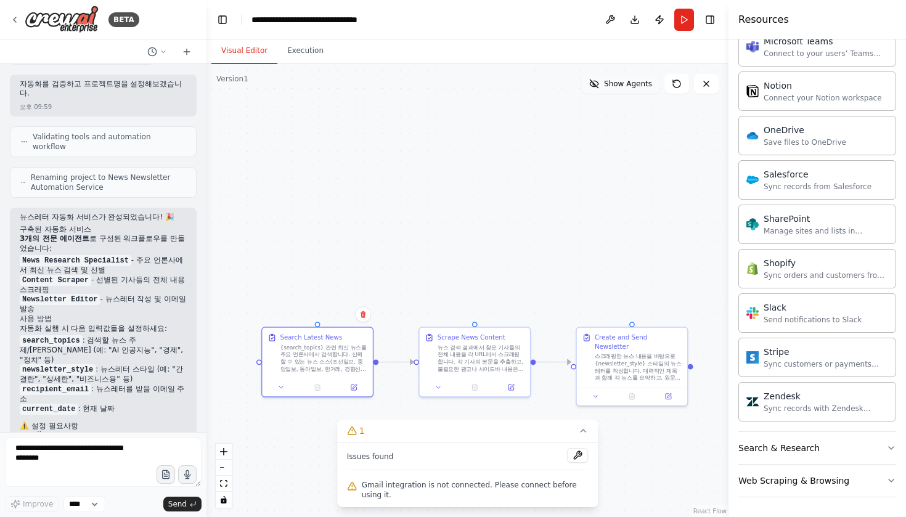
click at [635, 86] on span "Show Agents" at bounding box center [628, 84] width 48 height 10
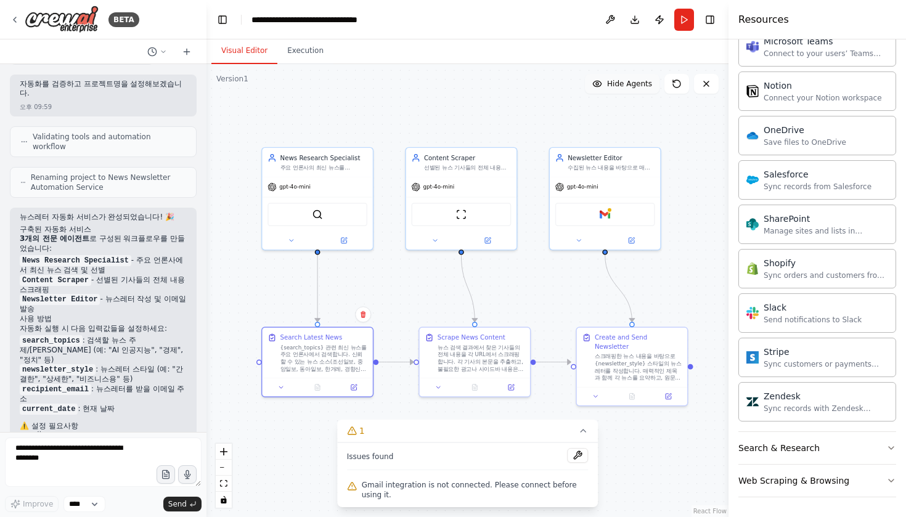
click at [635, 86] on span "Hide Agents" at bounding box center [629, 84] width 45 height 10
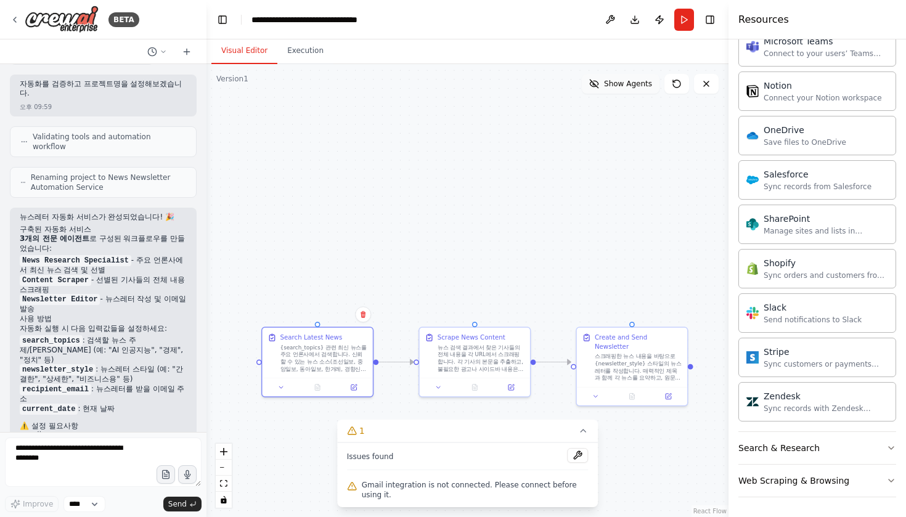
click at [635, 86] on span "Show Agents" at bounding box center [628, 84] width 48 height 10
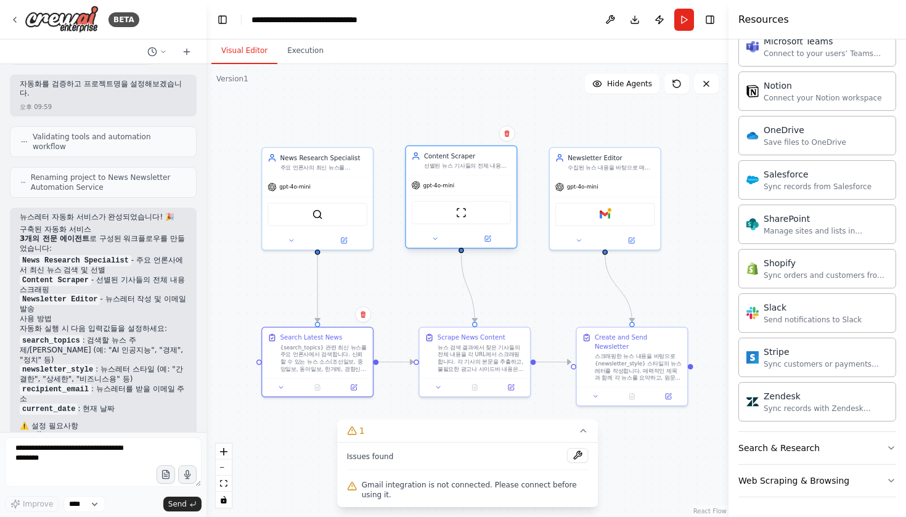
click at [490, 176] on div "gpt-4o-mini" at bounding box center [461, 186] width 110 height 20
click at [469, 209] on div "ScrapeWebsiteTool" at bounding box center [461, 212] width 100 height 23
click at [451, 217] on div "ScrapeWebsiteTool" at bounding box center [461, 212] width 100 height 23
click at [458, 214] on img at bounding box center [461, 212] width 10 height 10
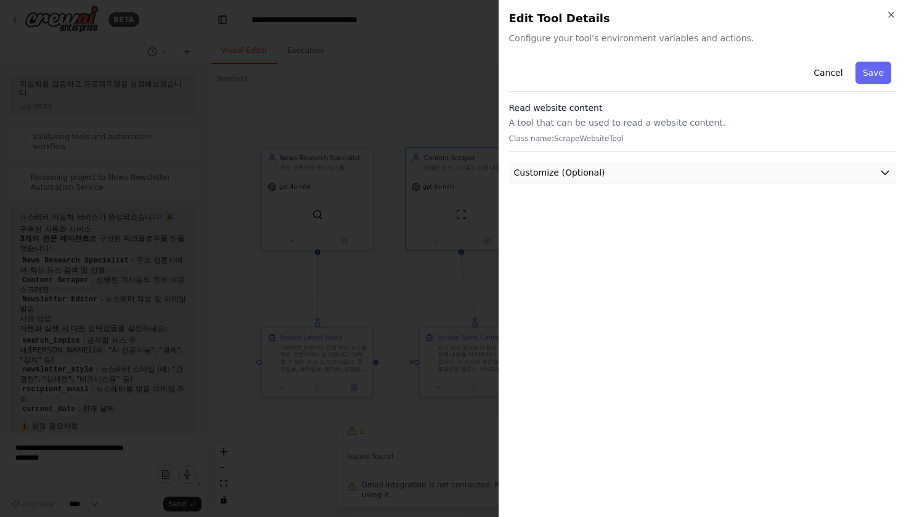
click at [683, 168] on button "Customize (Optional)" at bounding box center [702, 172] width 387 height 23
click at [649, 79] on div "Cancel Save" at bounding box center [702, 74] width 387 height 35
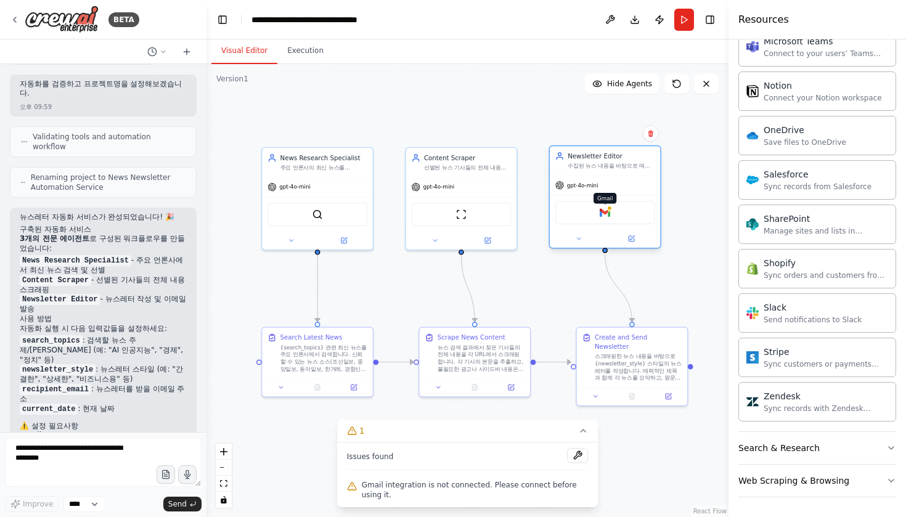
click at [602, 217] on img at bounding box center [604, 212] width 10 height 10
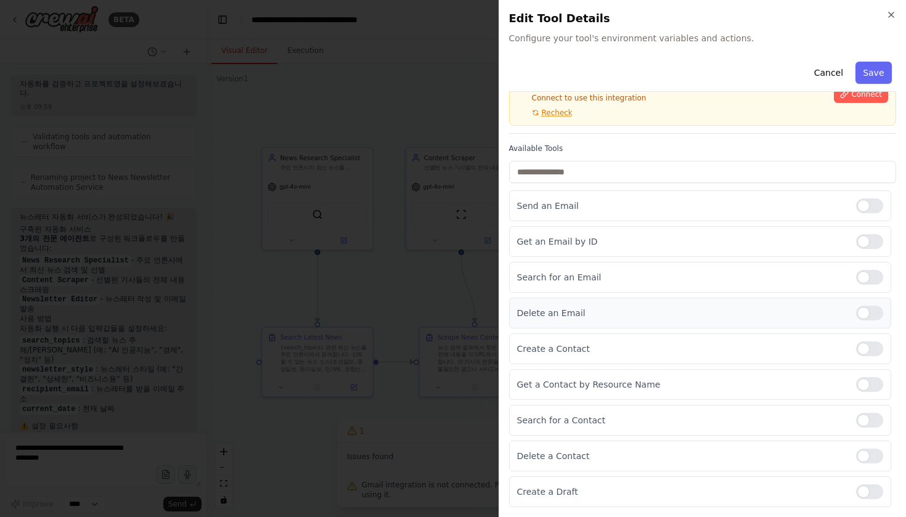
scroll to position [63, 0]
click at [871, 247] on div at bounding box center [869, 241] width 27 height 15
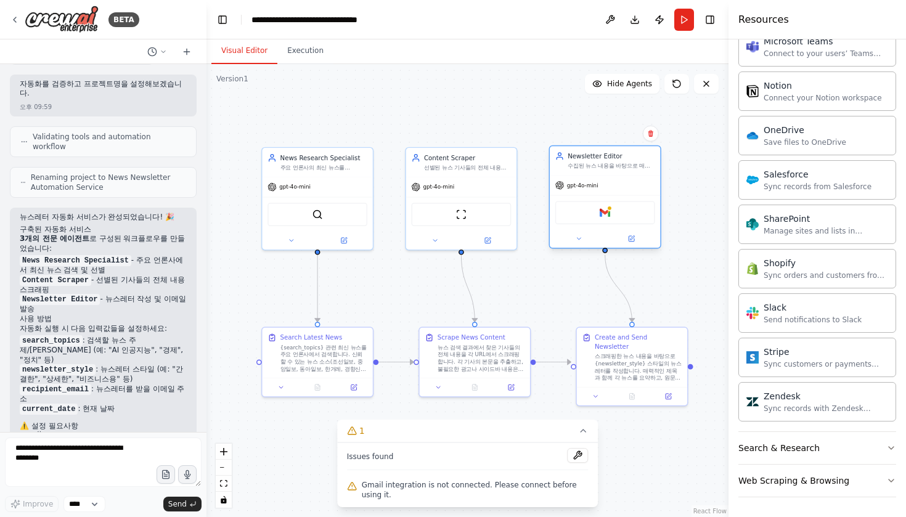
click at [612, 213] on div "Gmail" at bounding box center [605, 212] width 100 height 23
click at [579, 238] on icon at bounding box center [579, 239] width 4 height 2
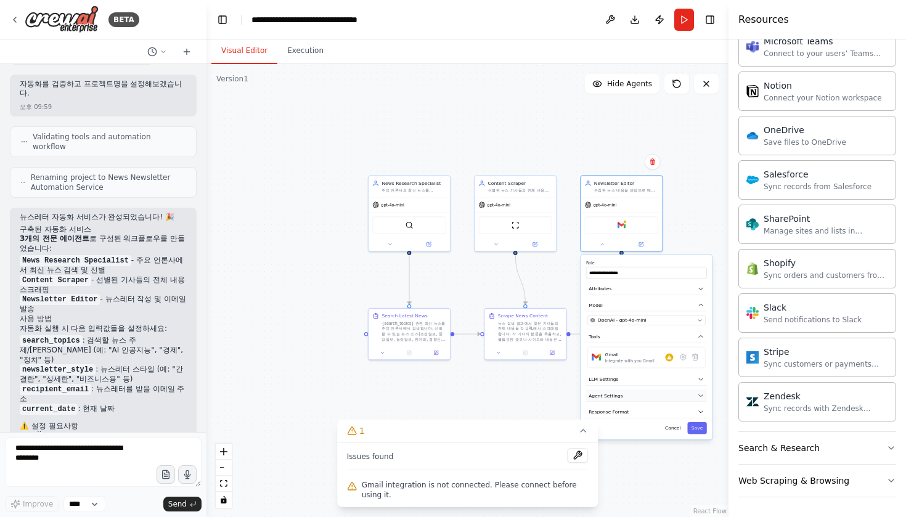
click at [702, 392] on icon "button" at bounding box center [700, 395] width 7 height 7
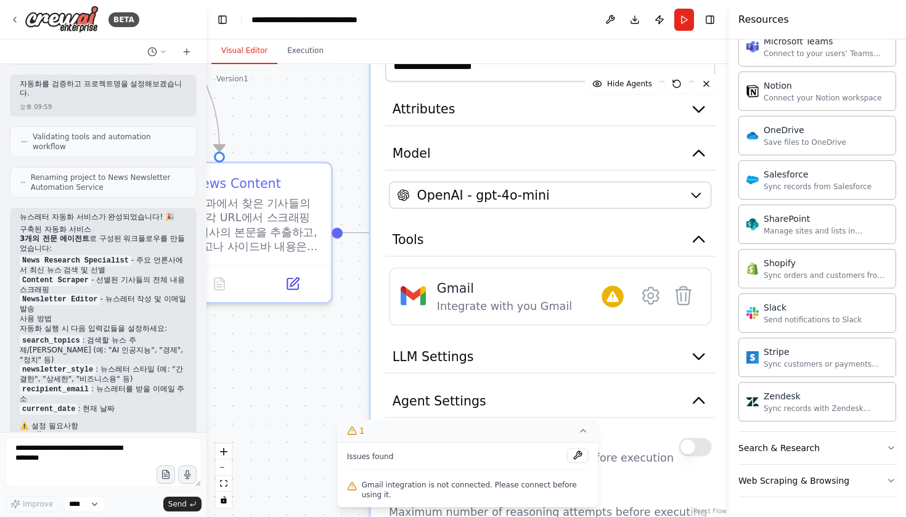
click at [587, 429] on icon at bounding box center [583, 431] width 10 height 10
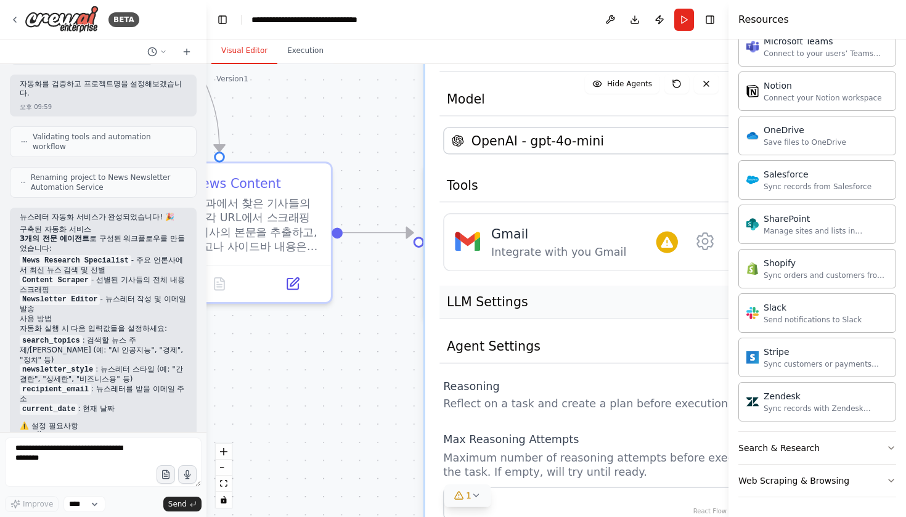
drag, startPoint x: 517, startPoint y: 360, endPoint x: 575, endPoint y: 318, distance: 72.0
click at [576, 318] on button "LLM Settings" at bounding box center [604, 302] width 330 height 33
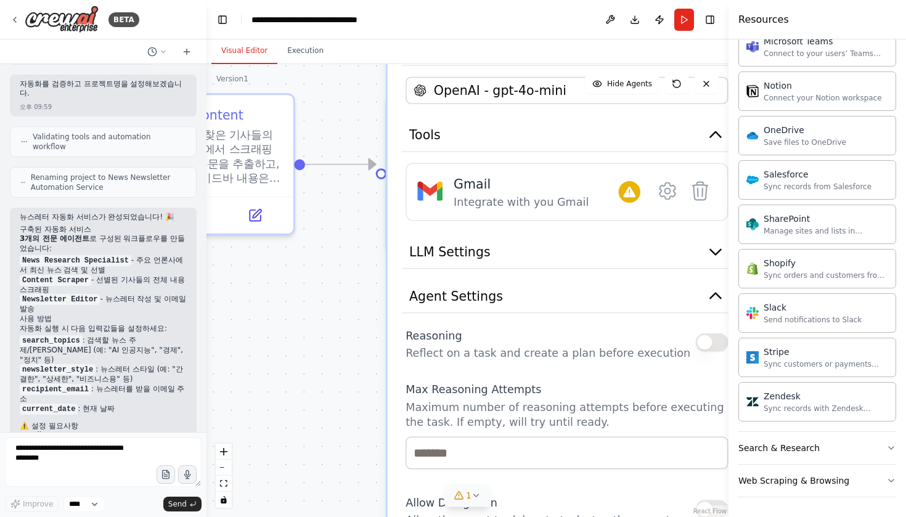
drag, startPoint x: 332, startPoint y: 422, endPoint x: 277, endPoint y: 331, distance: 106.2
click at [277, 331] on div ".deletable-edge-delete-btn { width: 20px; height: 20px; border: 0px solid #ffff…" at bounding box center [467, 290] width 522 height 453
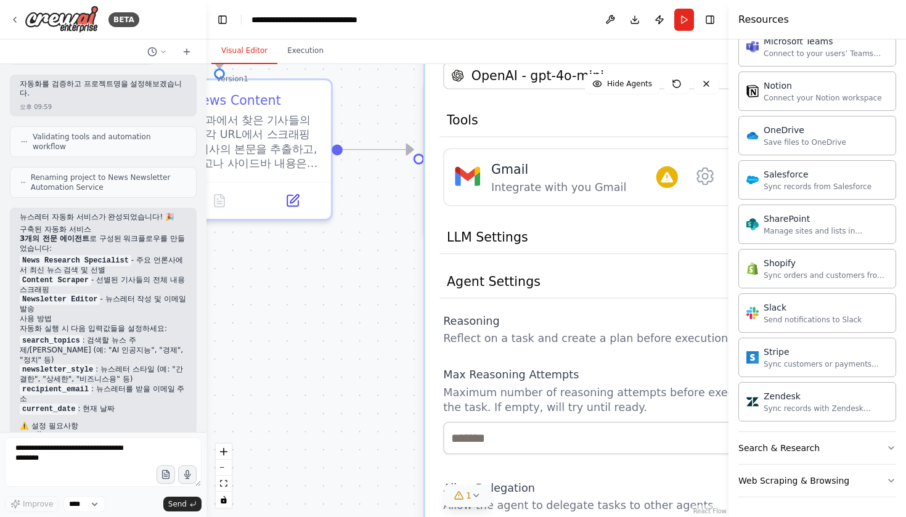
drag, startPoint x: 290, startPoint y: 264, endPoint x: 346, endPoint y: 274, distance: 56.9
click at [346, 274] on div ".deletable-edge-delete-btn { width: 20px; height: 20px; border: 0px solid #ffff…" at bounding box center [467, 290] width 522 height 453
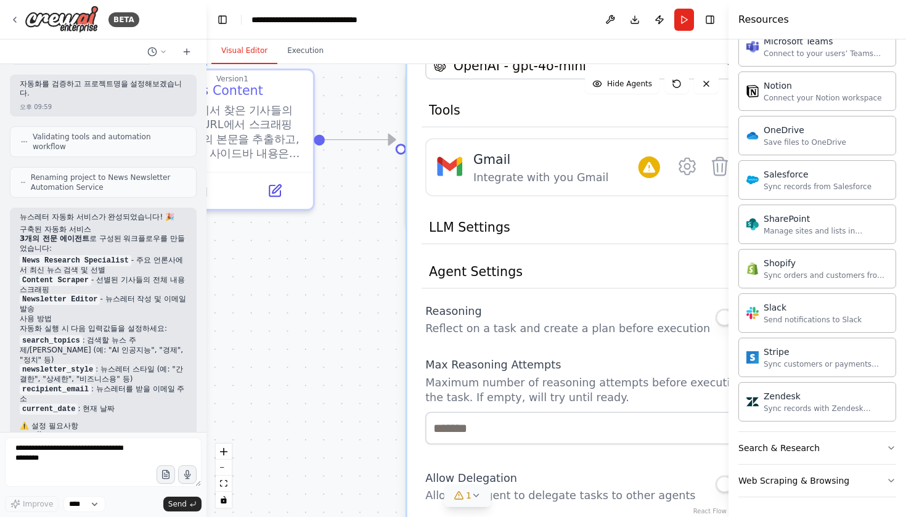
drag, startPoint x: 346, startPoint y: 274, endPoint x: 330, endPoint y: 264, distance: 18.8
click at [328, 263] on div ".deletable-edge-delete-btn { width: 20px; height: 20px; border: 0px solid #ffff…" at bounding box center [467, 290] width 522 height 453
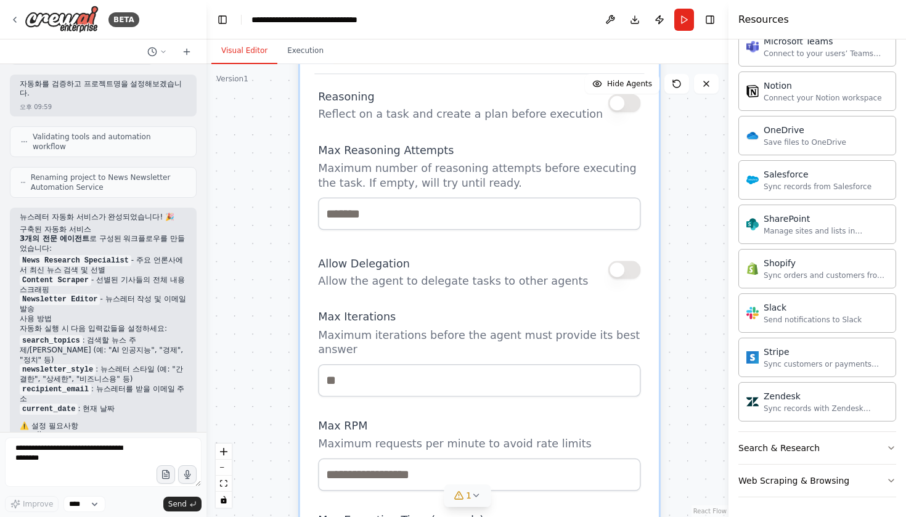
drag, startPoint x: 385, startPoint y: 395, endPoint x: 282, endPoint y: 178, distance: 240.6
click at [282, 178] on div ".deletable-edge-delete-btn { width: 20px; height: 20px; border: 0px solid #ffff…" at bounding box center [467, 290] width 522 height 453
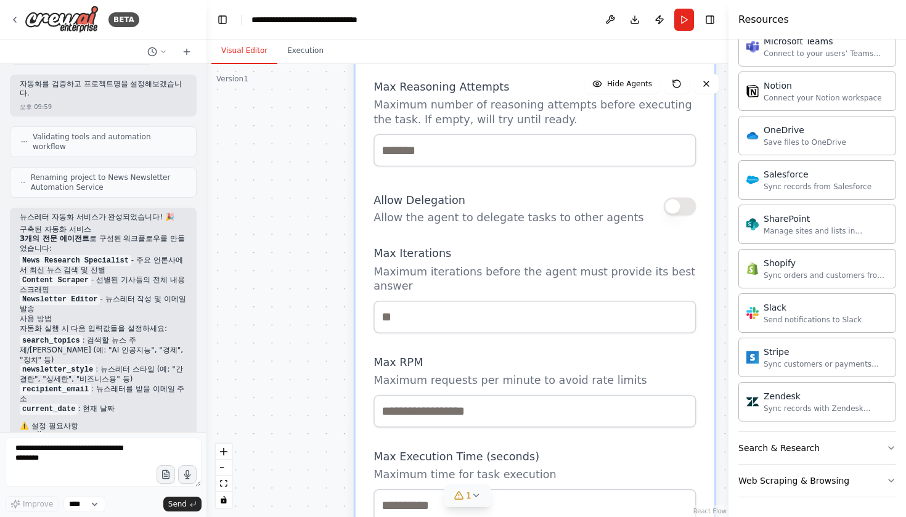
drag, startPoint x: 282, startPoint y: 427, endPoint x: 360, endPoint y: 516, distance: 119.2
click at [360, 516] on div ".deletable-edge-delete-btn { width: 20px; height: 20px; border: 0px solid #ffff…" at bounding box center [467, 290] width 522 height 453
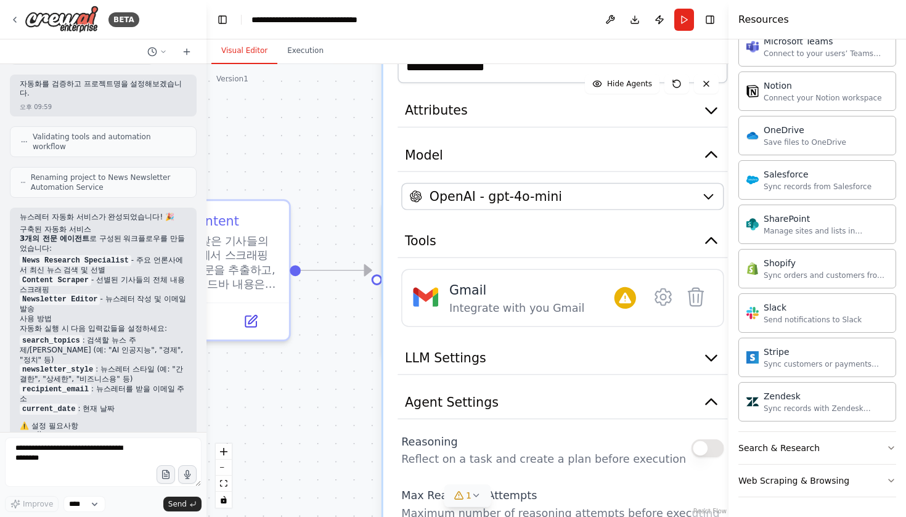
drag, startPoint x: 361, startPoint y: 119, endPoint x: 374, endPoint y: 418, distance: 299.7
click at [374, 418] on div ".deletable-edge-delete-btn { width: 20px; height: 20px; border: 0px solid #ffff…" at bounding box center [467, 290] width 522 height 453
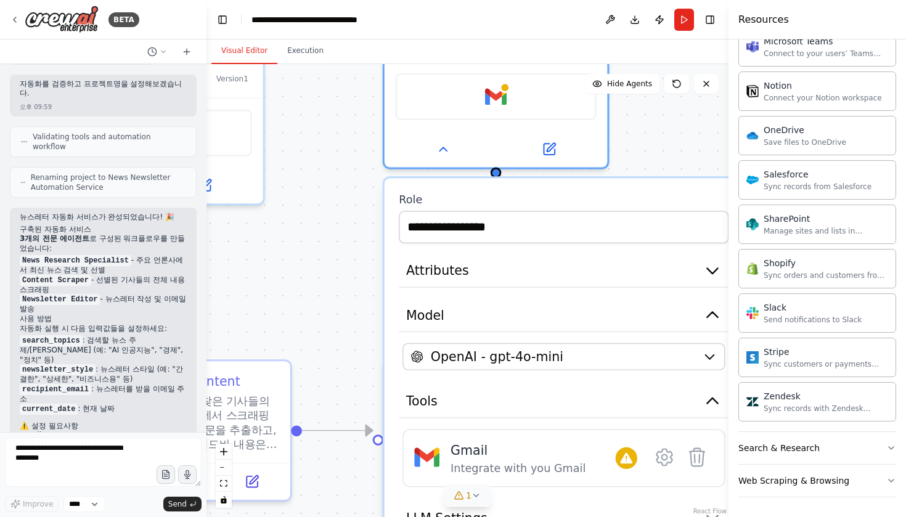
drag, startPoint x: 362, startPoint y: 130, endPoint x: 335, endPoint y: 358, distance: 229.5
click at [335, 358] on div ".deletable-edge-delete-btn { width: 20px; height: 20px; border: 0px solid #ffff…" at bounding box center [467, 290] width 522 height 453
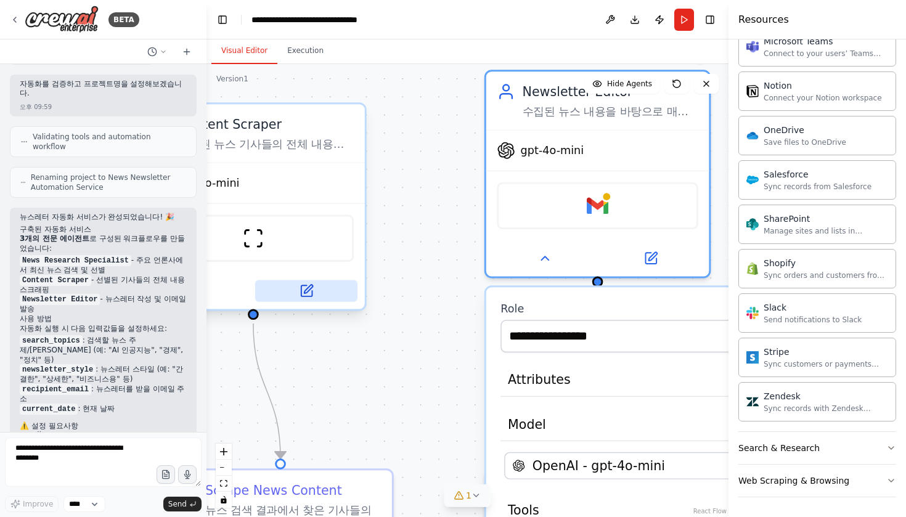
drag, startPoint x: 353, startPoint y: 284, endPoint x: 364, endPoint y: 282, distance: 11.2
click at [473, 282] on div ".deletable-edge-delete-btn { width: 20px; height: 20px; border: 0px solid #ffff…" at bounding box center [467, 290] width 522 height 453
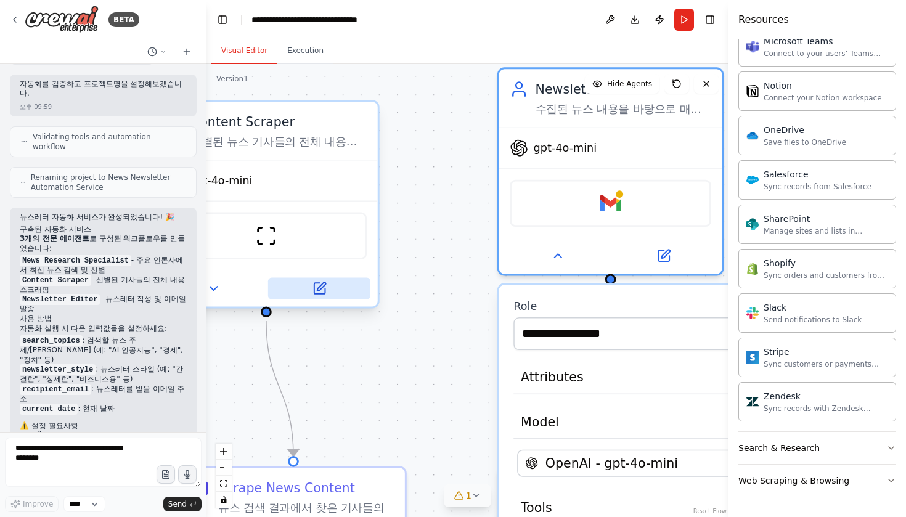
drag, startPoint x: 357, startPoint y: 282, endPoint x: 349, endPoint y: 282, distance: 7.4
click at [349, 282] on button at bounding box center [319, 288] width 102 height 22
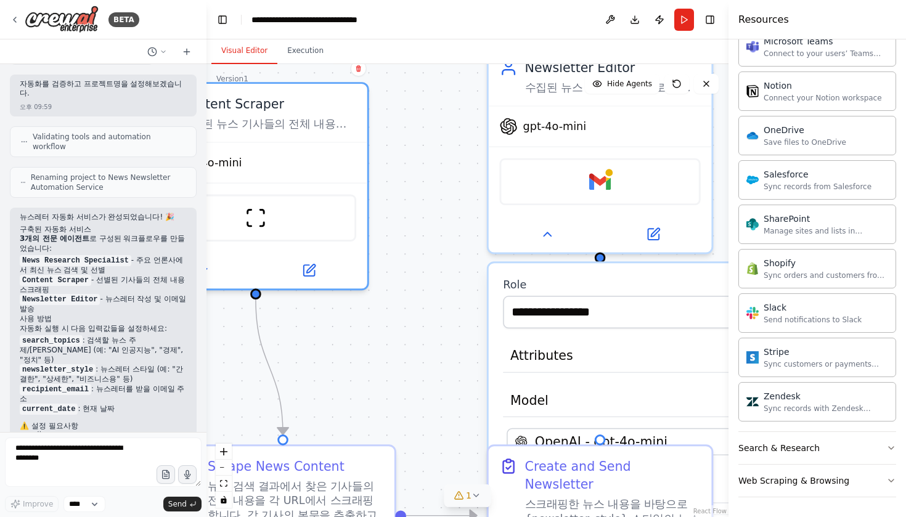
drag, startPoint x: 437, startPoint y: 347, endPoint x: 325, endPoint y: 221, distance: 168.5
click at [325, 221] on div ".deletable-edge-delete-btn { width: 20px; height: 20px; border: 0px solid #ffff…" at bounding box center [467, 290] width 522 height 453
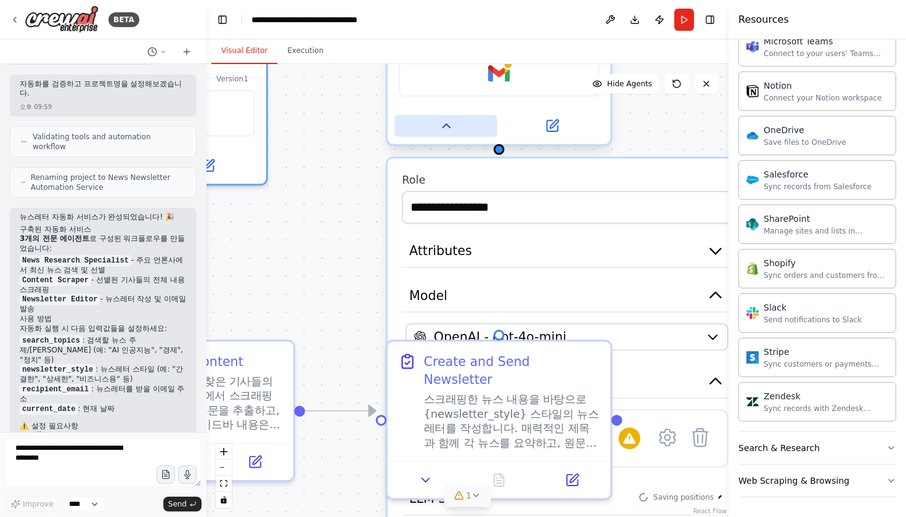
click at [443, 132] on icon at bounding box center [446, 125] width 15 height 15
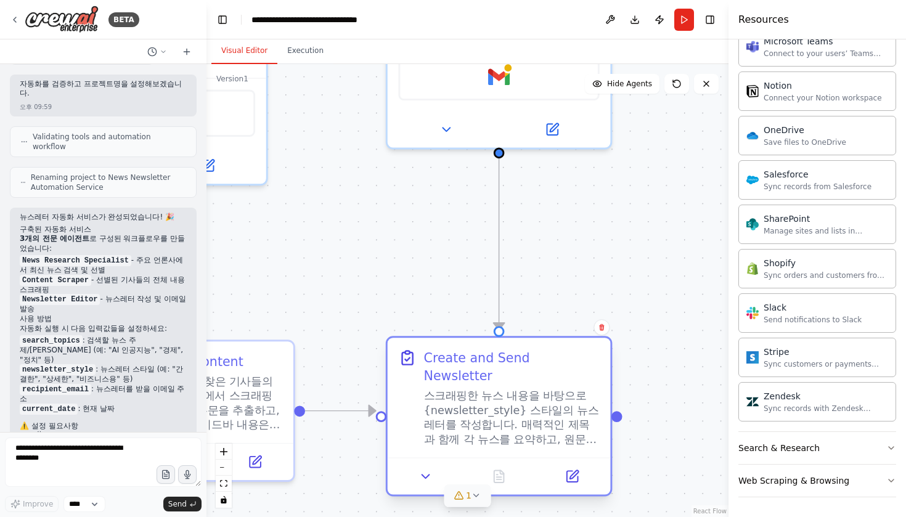
click at [524, 424] on div "스크래핑한 뉴스 내용을 바탕으로 {newsletter_style} 스타일의 뉴스레터를 작성합니다. 매력적인 제목과 함께 각 뉴스를 요약하고, …" at bounding box center [512, 418] width 176 height 58
click at [430, 469] on icon at bounding box center [425, 476] width 15 height 15
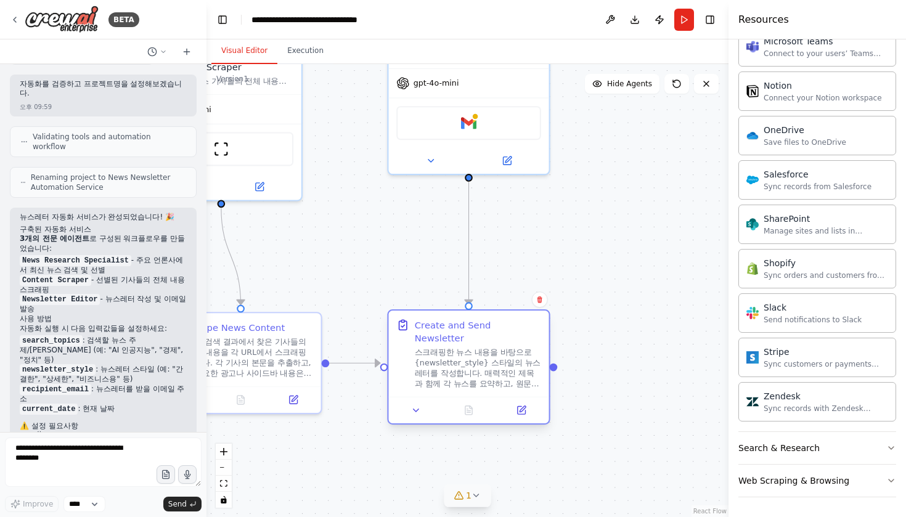
click at [437, 333] on div "Create and Send Newsletter 스크래핑한 뉴스 내용을 바탕으로 {newsletter_style} 스타일의 뉴스레터를 작성합니…" at bounding box center [478, 353] width 126 height 70
click at [630, 82] on span "Hide Agents" at bounding box center [629, 84] width 45 height 10
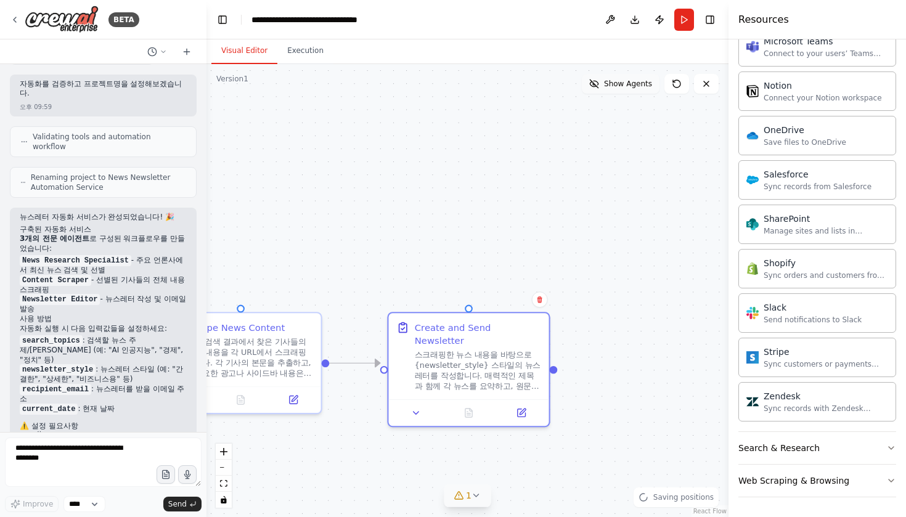
click at [630, 82] on span "Show Agents" at bounding box center [628, 84] width 48 height 10
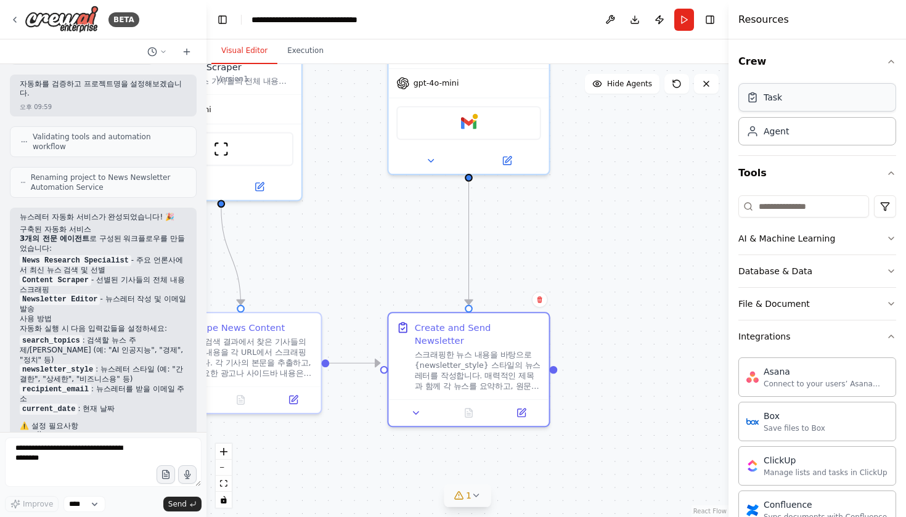
scroll to position [0, 0]
click at [811, 99] on div "Task" at bounding box center [817, 97] width 158 height 28
click at [797, 135] on div "Agent" at bounding box center [817, 130] width 158 height 28
click at [890, 65] on icon "button" at bounding box center [891, 62] width 10 height 10
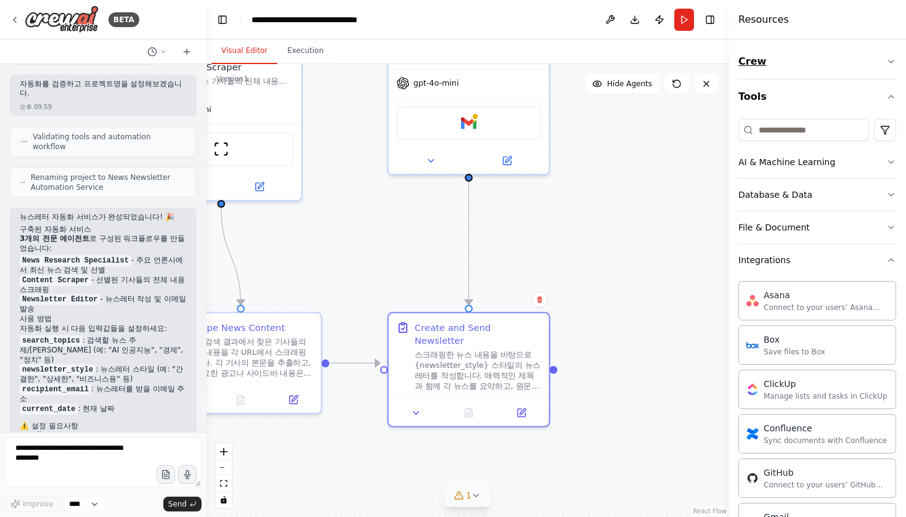
click at [891, 65] on icon "button" at bounding box center [891, 62] width 10 height 10
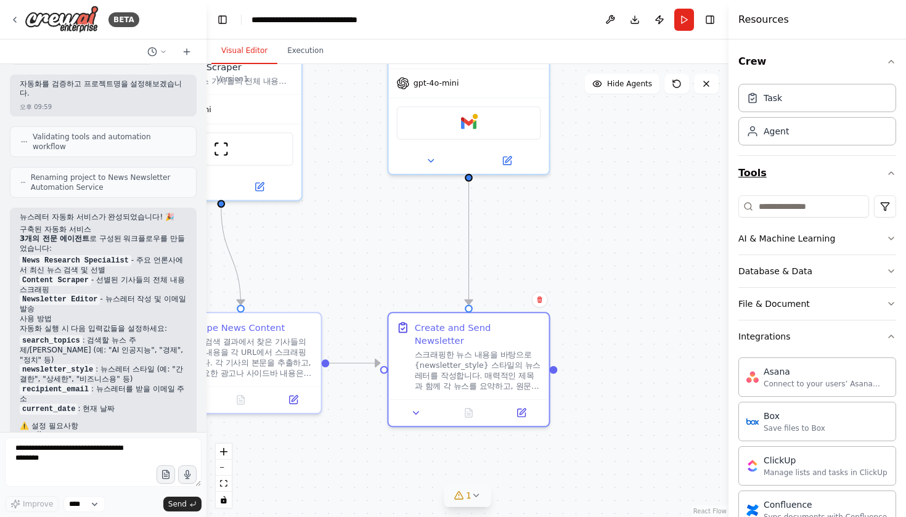
click at [893, 168] on button "Tools" at bounding box center [817, 173] width 158 height 34
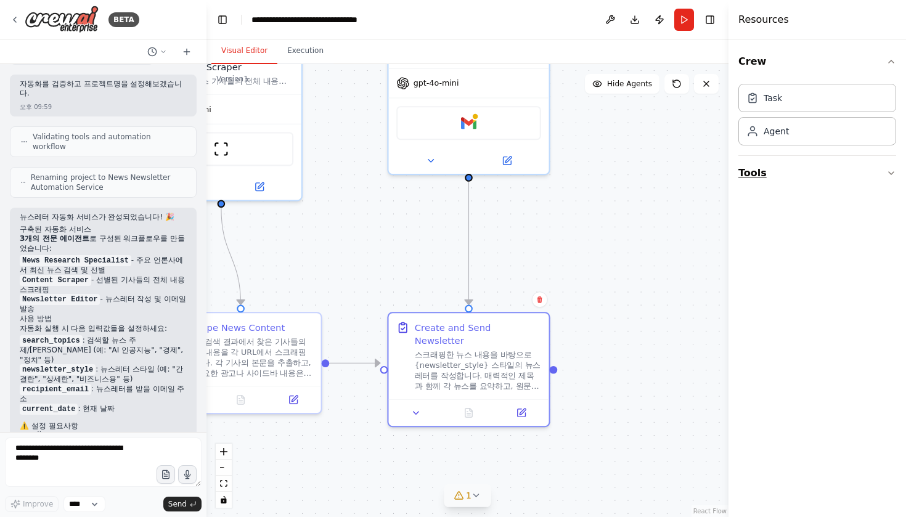
click at [893, 168] on button "Tools" at bounding box center [817, 173] width 158 height 34
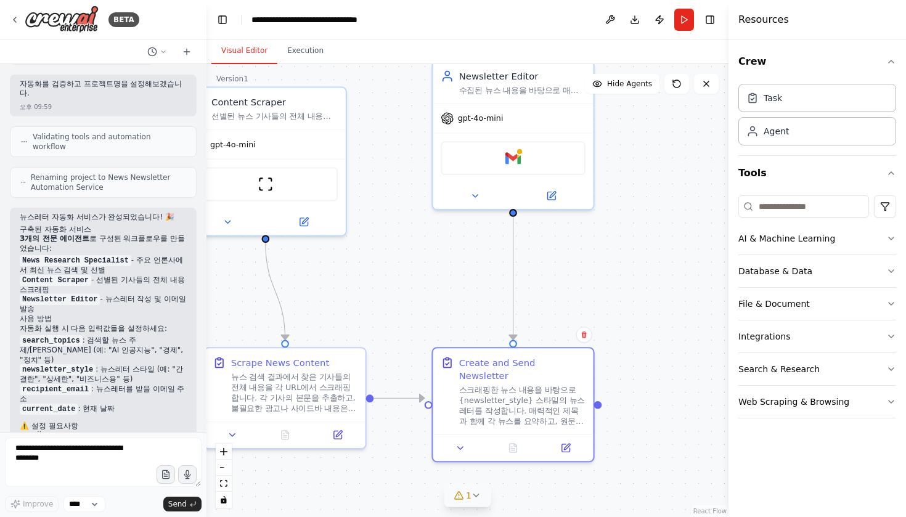
drag, startPoint x: 607, startPoint y: 228, endPoint x: 692, endPoint y: 274, distance: 96.8
click at [692, 274] on div ".deletable-edge-delete-btn { width: 20px; height: 20px; border: 0px solid #ffff…" at bounding box center [467, 290] width 522 height 453
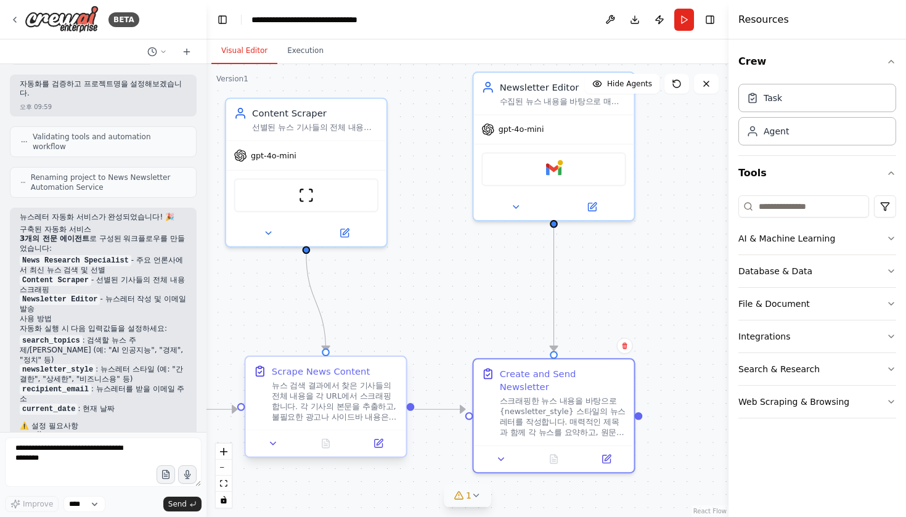
click at [347, 395] on div "뉴스 검색 결과에서 찾은 기사들의 전체 내용을 각 URL에서 스크래핑합니다. 각 기사의 본문을 추출하고, 불필요한 광고나 사이드바 내용은 제외…" at bounding box center [335, 401] width 126 height 42
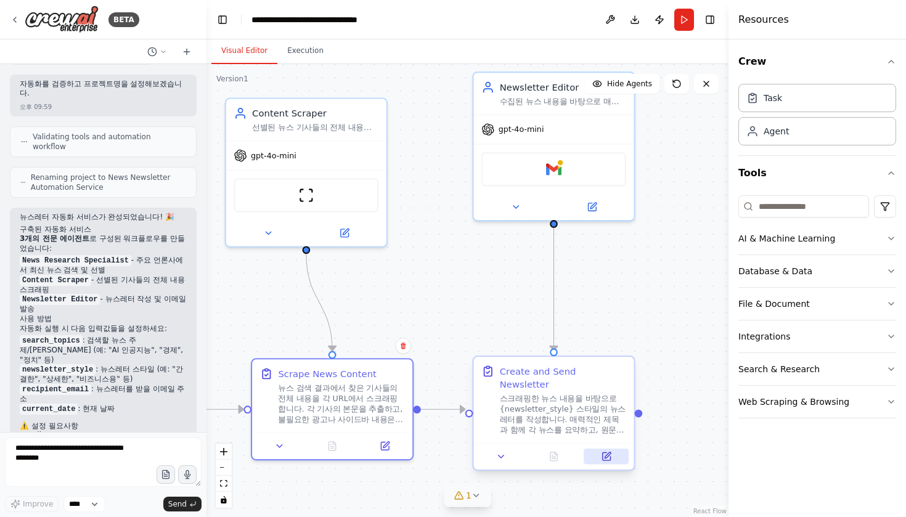
click at [612, 448] on button at bounding box center [606, 455] width 45 height 15
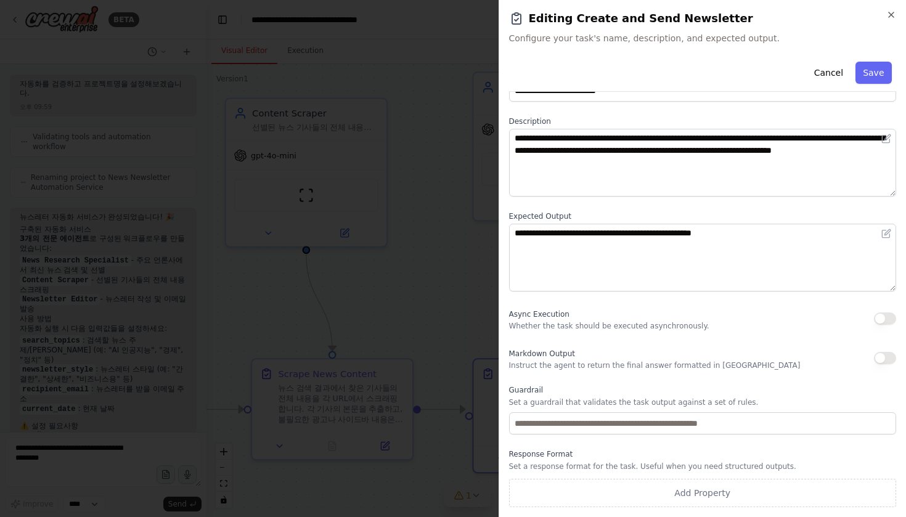
scroll to position [39, 0]
click at [882, 358] on button "button" at bounding box center [885, 358] width 22 height 12
click at [886, 360] on button "button" at bounding box center [885, 358] width 22 height 12
click at [886, 319] on button "button" at bounding box center [885, 318] width 22 height 12
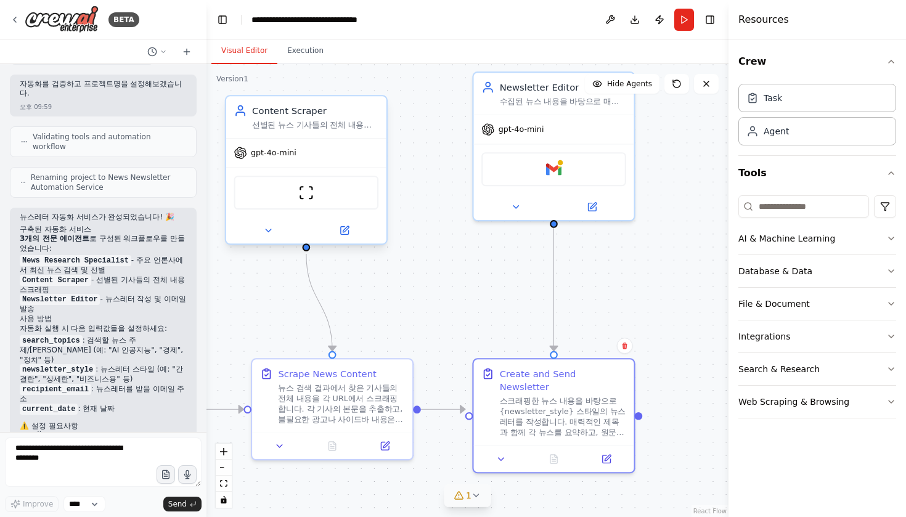
click at [313, 159] on div "gpt-4o-mini" at bounding box center [306, 153] width 160 height 29
click at [347, 229] on icon at bounding box center [346, 229] width 6 height 6
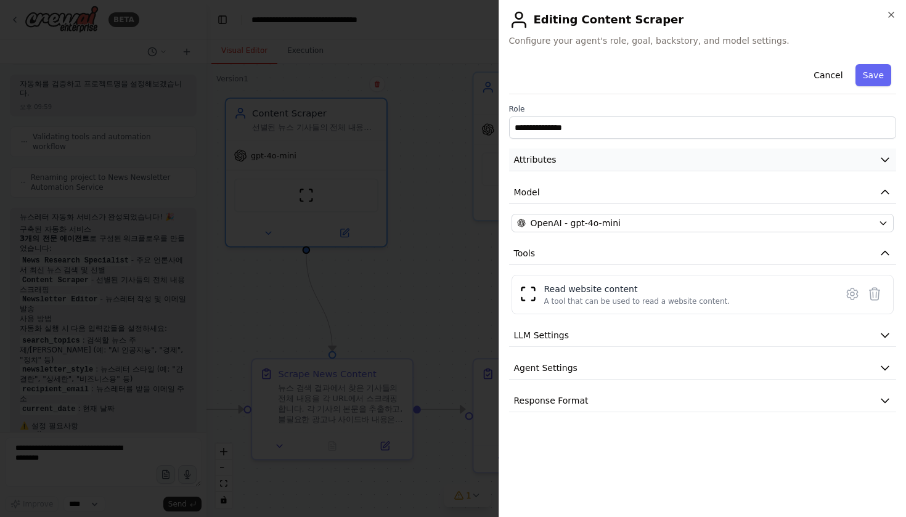
click at [785, 165] on button "Attributes" at bounding box center [702, 159] width 387 height 23
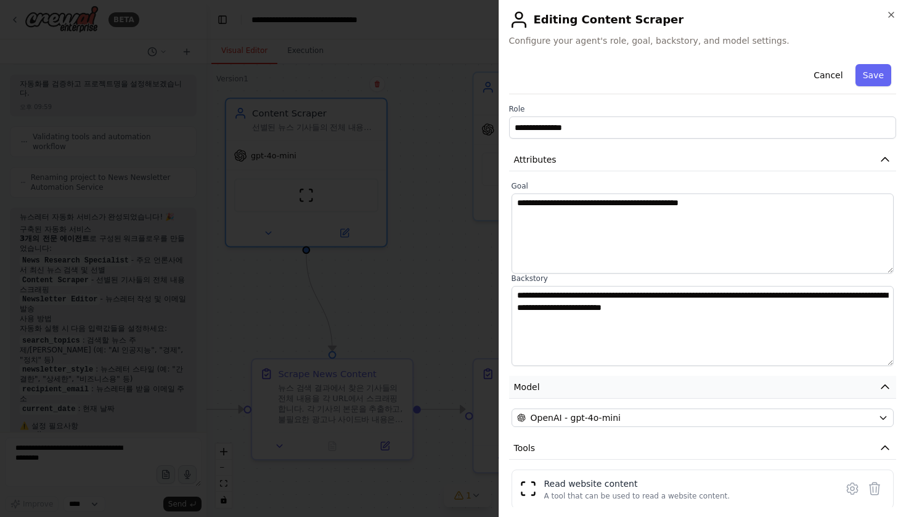
click at [884, 385] on icon "button" at bounding box center [884, 387] width 7 height 4
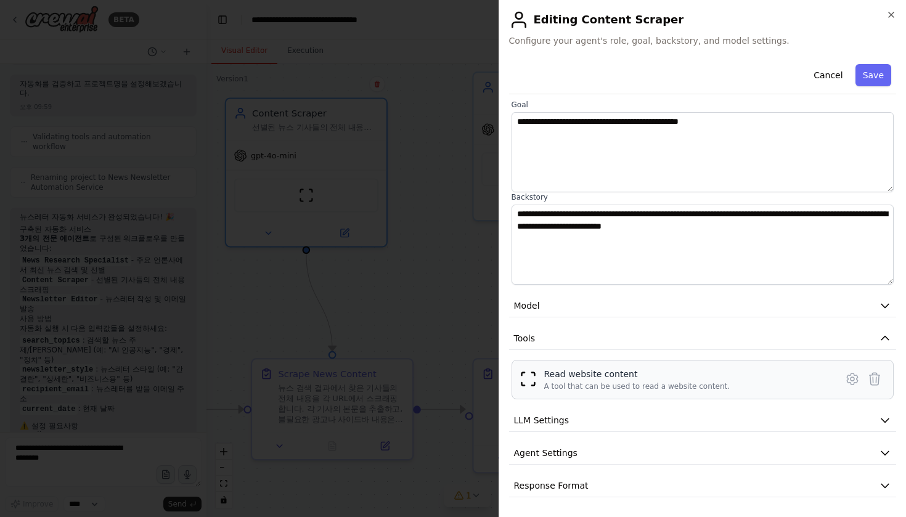
scroll to position [81, 0]
click at [604, 383] on div "A tool that can be used to read a website content." at bounding box center [637, 386] width 186 height 10
click at [530, 379] on img at bounding box center [527, 378] width 17 height 17
click at [794, 380] on div "Read website content A tool that can be used to read a website content." at bounding box center [689, 379] width 290 height 23
drag, startPoint x: 794, startPoint y: 380, endPoint x: 853, endPoint y: 384, distance: 59.3
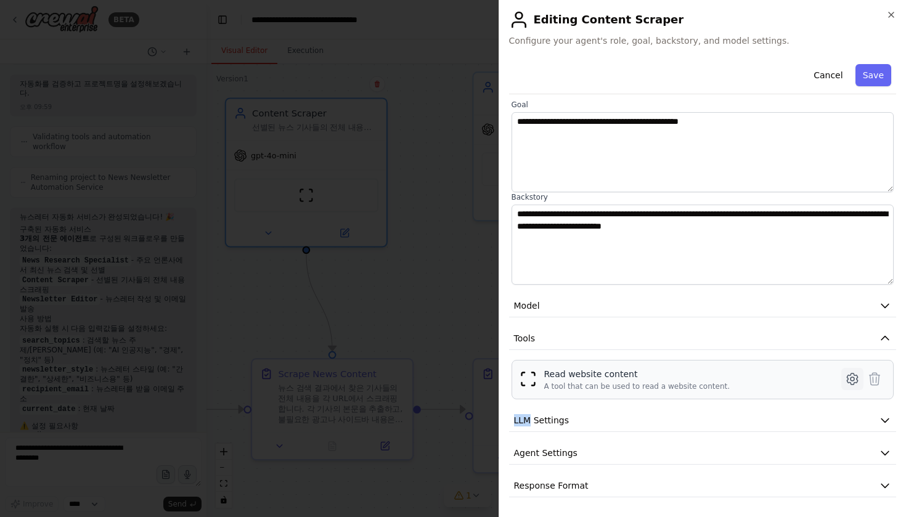
click at [853, 384] on div "Read website content A tool that can be used to read a website content." at bounding box center [702, 379] width 367 height 23
click at [853, 384] on icon at bounding box center [851, 378] width 10 height 11
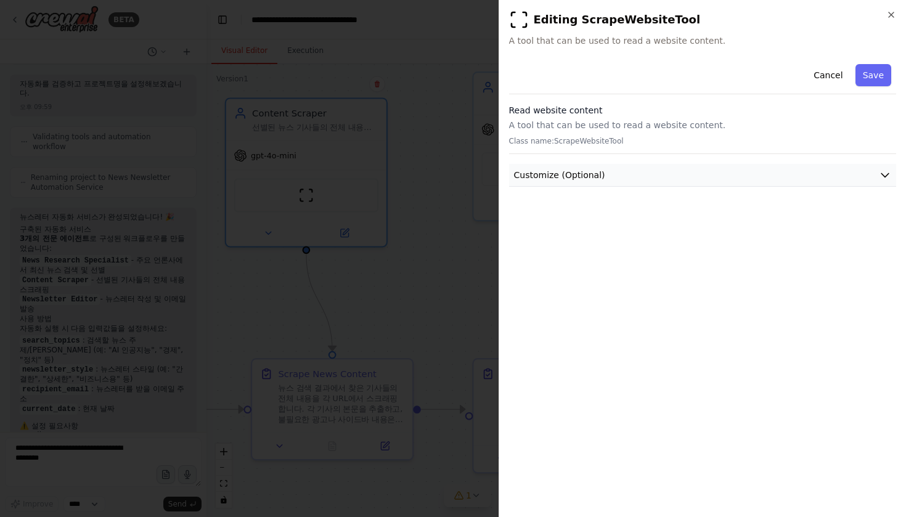
click at [882, 177] on icon "button" at bounding box center [884, 175] width 12 height 12
click at [627, 101] on div "Cancel Save Read website content A tool that can be used to read a website cont…" at bounding box center [702, 145] width 387 height 172
click at [832, 75] on button "Cancel" at bounding box center [828, 75] width 44 height 22
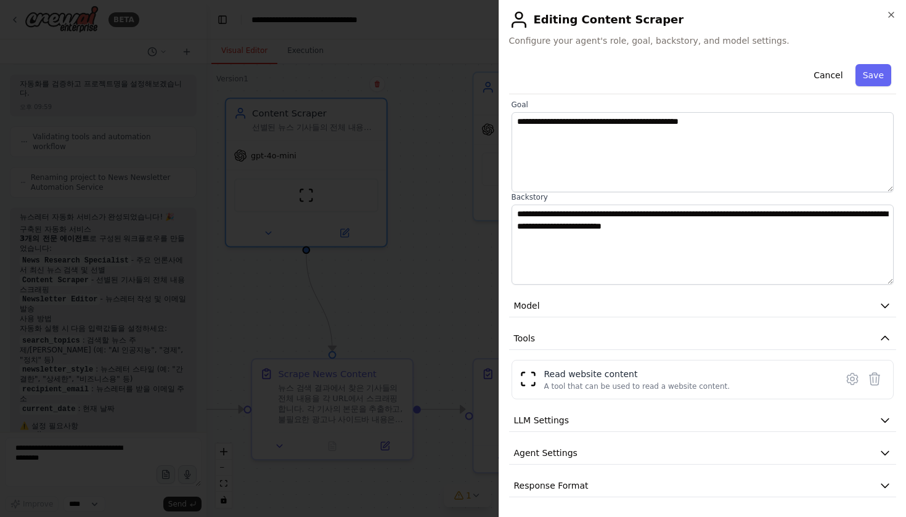
scroll to position [81, 0]
click at [881, 425] on icon "button" at bounding box center [884, 420] width 12 height 12
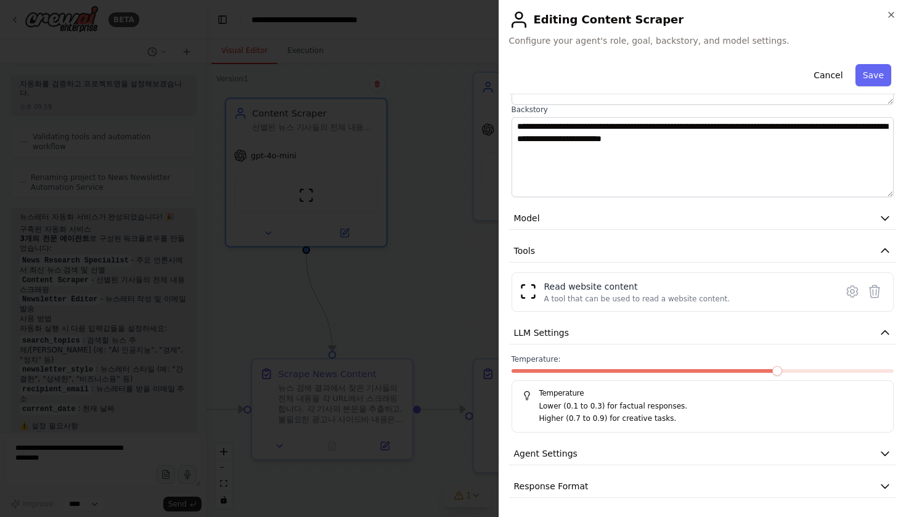
scroll to position [0, 0]
click at [782, 374] on div at bounding box center [702, 373] width 383 height 9
click at [888, 455] on icon "button" at bounding box center [884, 453] width 12 height 12
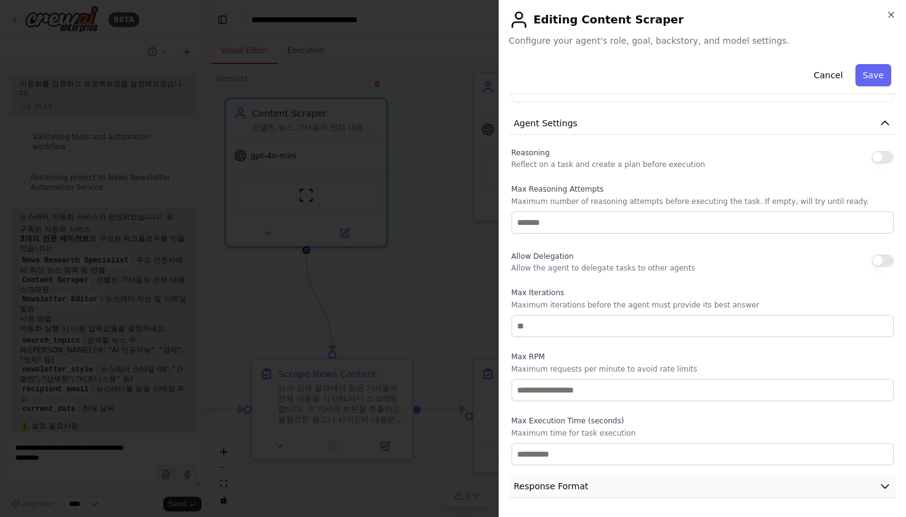
click at [885, 485] on icon "button" at bounding box center [884, 486] width 12 height 12
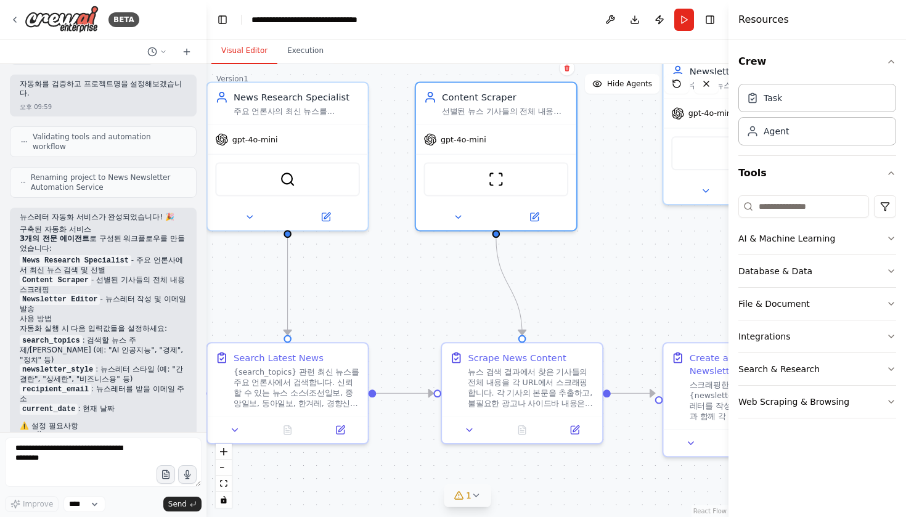
drag, startPoint x: 454, startPoint y: 304, endPoint x: 649, endPoint y: 284, distance: 196.3
click at [651, 285] on div ".deletable-edge-delete-btn { width: 20px; height: 20px; border: 0px solid #ffff…" at bounding box center [467, 290] width 522 height 453
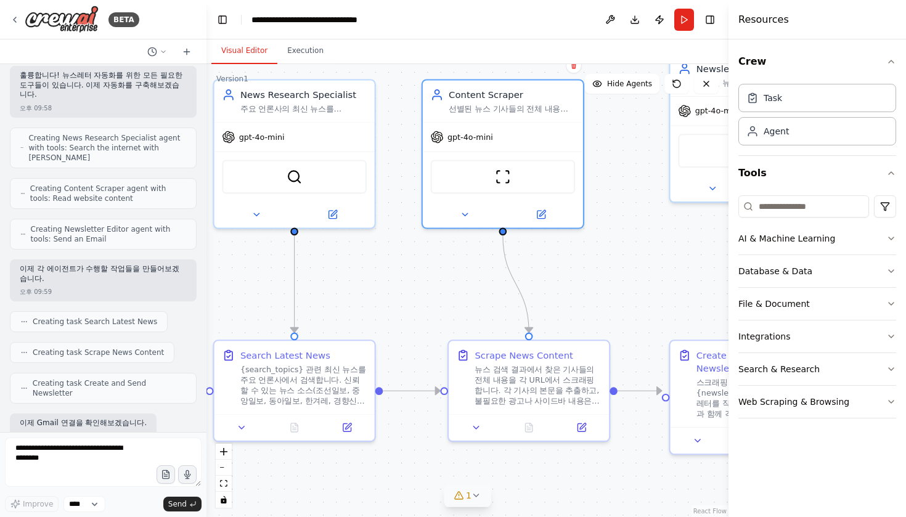
click at [154, 71] on p "훌륭합니다! 뉴스레터 자동화를 위한 모든 필요한 도구들이 있습니다. 이제 자동화를 구축해보겠습니다." at bounding box center [103, 85] width 167 height 29
click at [154, 54] on icon at bounding box center [152, 52] width 10 height 10
click at [129, 75] on span "주요 언론사의 기사를 주기적으로 크롤링해서 뉴스레터로 제공해주는 에이전트 서비스를 만들고 싶어" at bounding box center [102, 77] width 77 height 10
click at [153, 50] on icon at bounding box center [152, 52] width 10 height 10
click at [110, 42] on div at bounding box center [103, 258] width 206 height 517
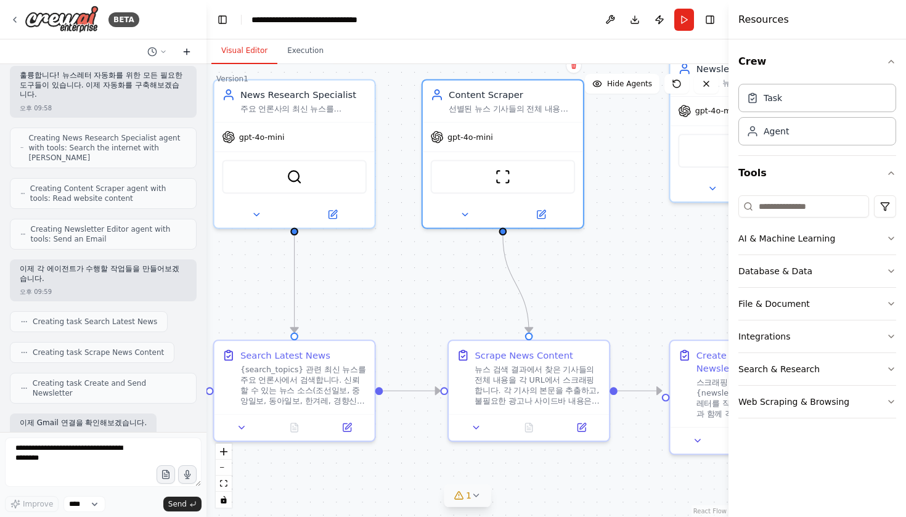
click at [191, 52] on icon at bounding box center [187, 52] width 10 height 10
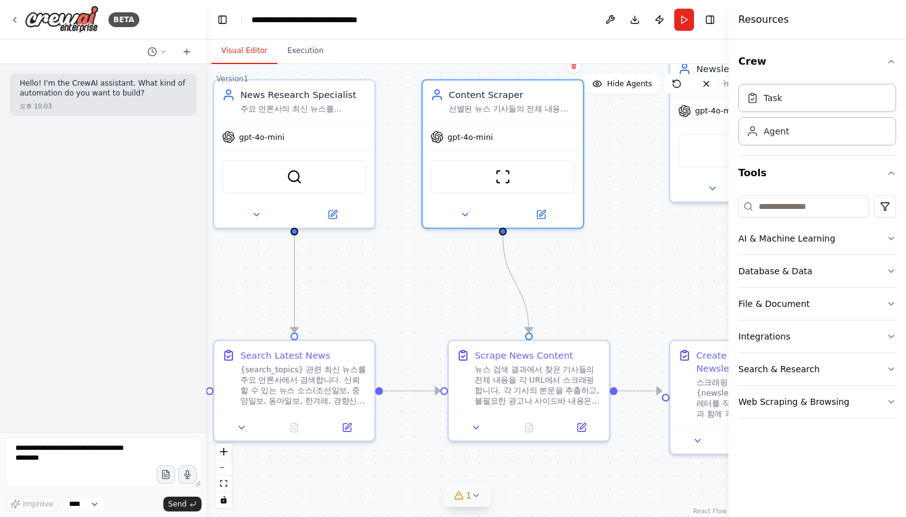
click at [69, 248] on div "Hello! I'm the CrewAI assistant. What kind of automation do you want to build? …" at bounding box center [103, 248] width 206 height 368
click at [70, 452] on textarea at bounding box center [103, 461] width 197 height 49
click at [74, 158] on div "Hello! I'm the CrewAI assistant. What kind of automation do you want to build? …" at bounding box center [103, 248] width 206 height 368
click at [20, 17] on icon at bounding box center [15, 20] width 10 height 10
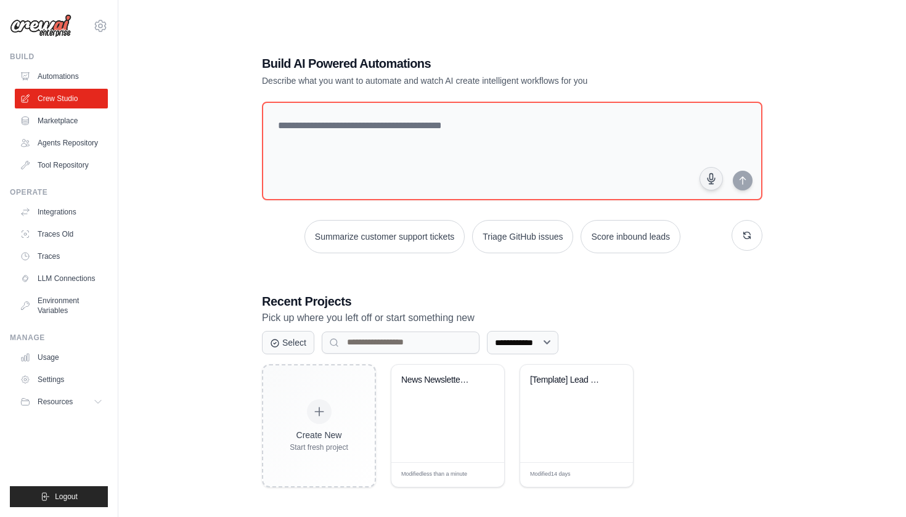
click at [208, 347] on div "**********" at bounding box center [512, 270] width 748 height 517
click at [211, 223] on div "**********" at bounding box center [512, 270] width 748 height 517
click at [60, 72] on link "Automations" at bounding box center [62, 77] width 93 height 20
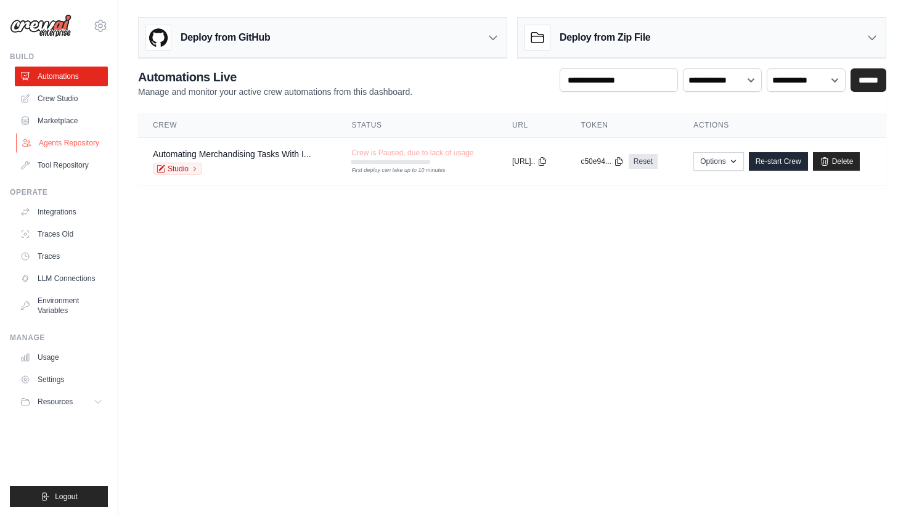
click at [75, 144] on link "Agents Repository" at bounding box center [62, 143] width 93 height 20
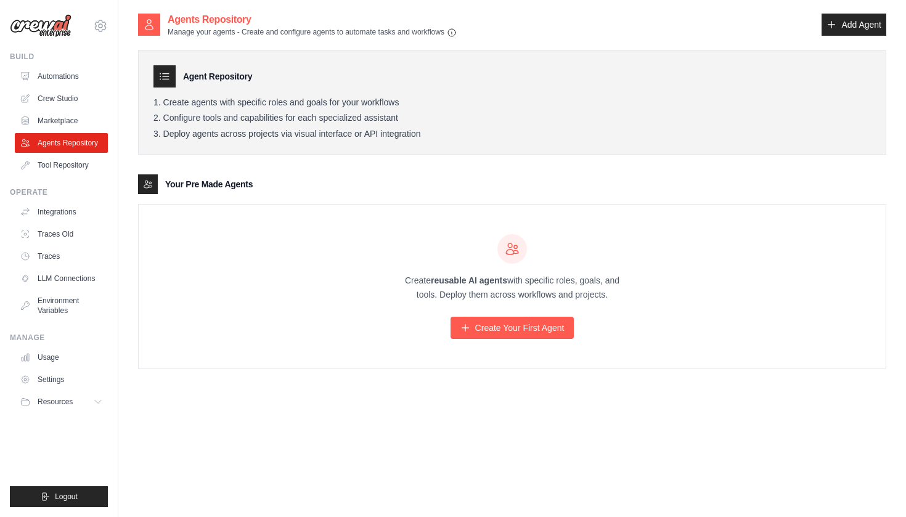
click at [314, 376] on div "Agents Repository Manage your agents - Create and configure agents to automate …" at bounding box center [512, 200] width 748 height 376
